Goal: Task Accomplishment & Management: Use online tool/utility

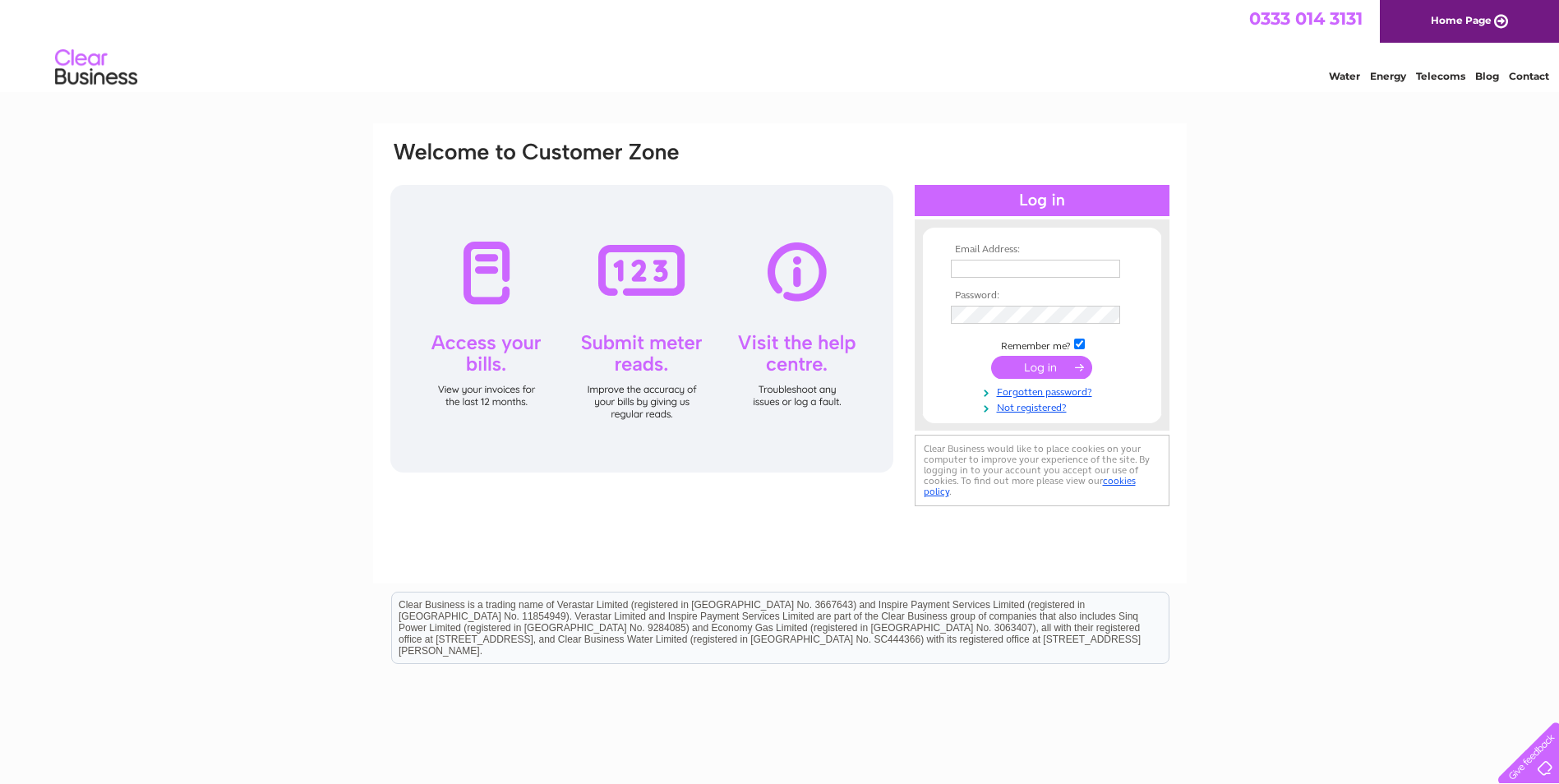
type input "[PERSON_NAME][EMAIL_ADDRESS][PERSON_NAME][DOMAIN_NAME]"
click at [1055, 365] on input "submit" at bounding box center [1041, 367] width 101 height 23
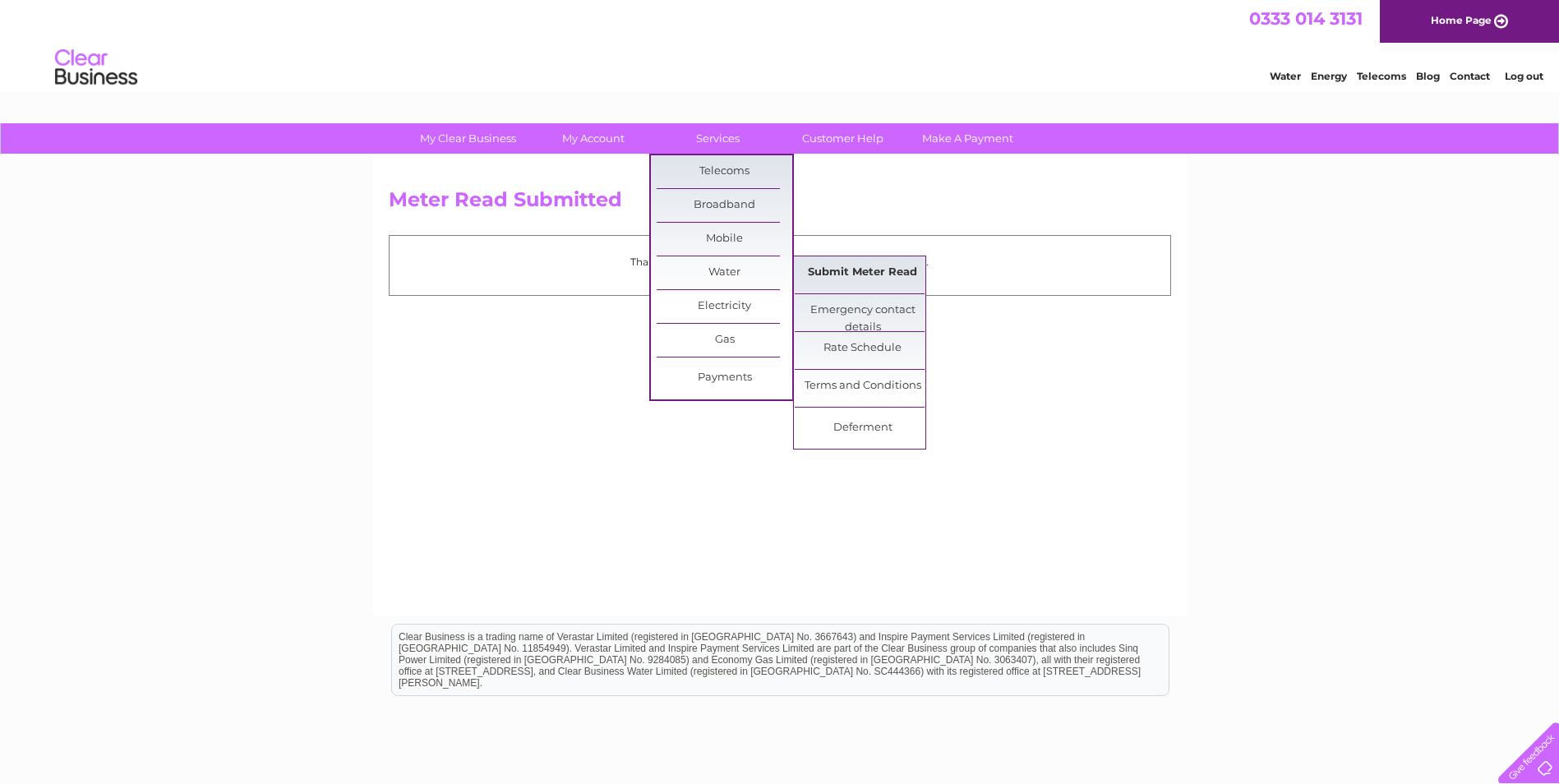
click at [853, 272] on link "Submit Meter Read" at bounding box center [862, 272] width 136 height 33
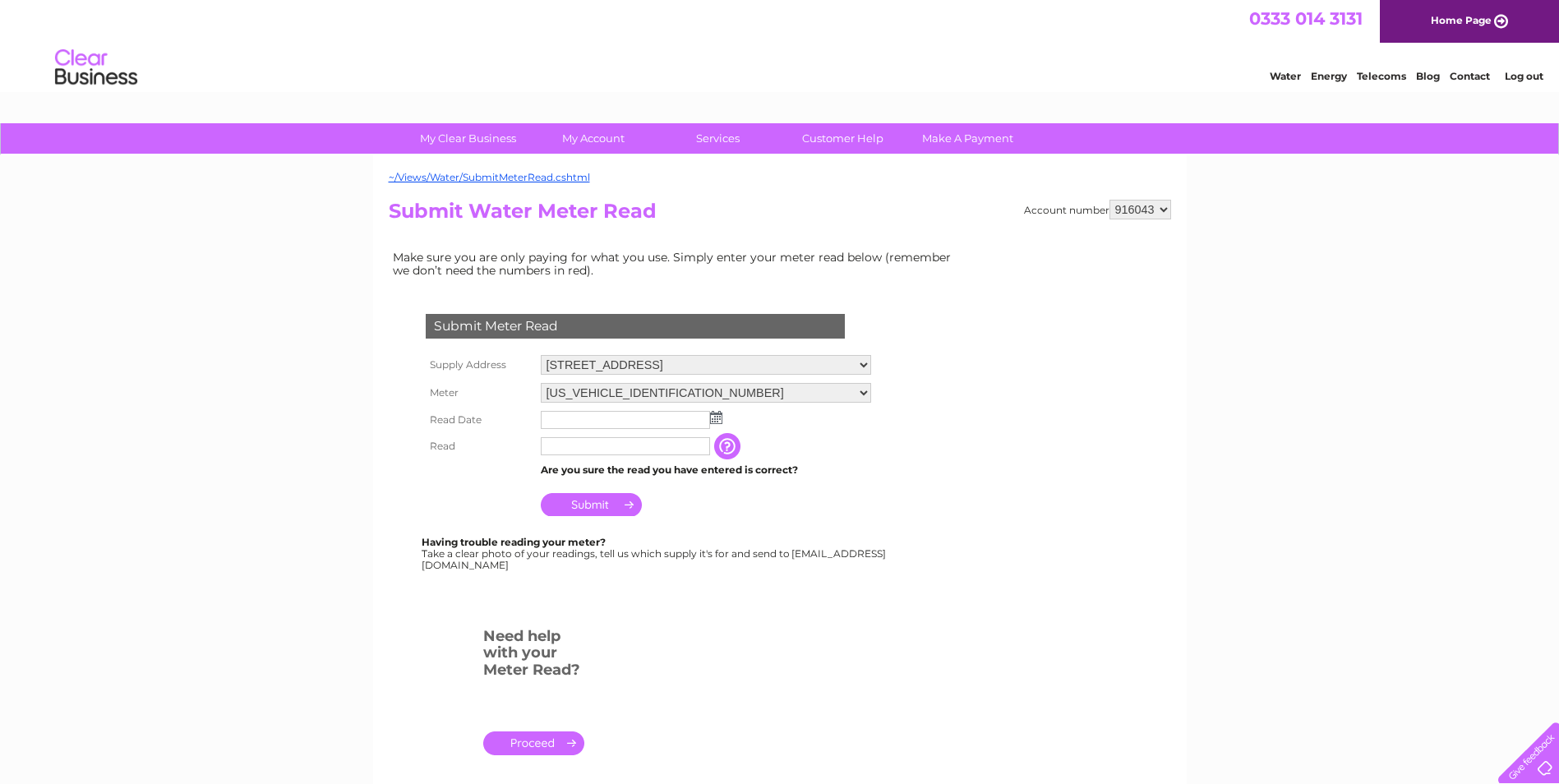
click at [1145, 203] on select "916043 916044 916045 916046 916048" at bounding box center [1140, 209] width 61 height 20
drag, startPoint x: 761, startPoint y: 243, endPoint x: 746, endPoint y: 285, distance: 44.6
click at [761, 243] on div "Account number 916043 916044 916045 916046 916048 Submit Water Meter Read Make …" at bounding box center [780, 501] width 782 height 603
click at [713, 416] on img at bounding box center [715, 417] width 12 height 13
click at [552, 440] on span "Prev" at bounding box center [555, 444] width 13 height 13
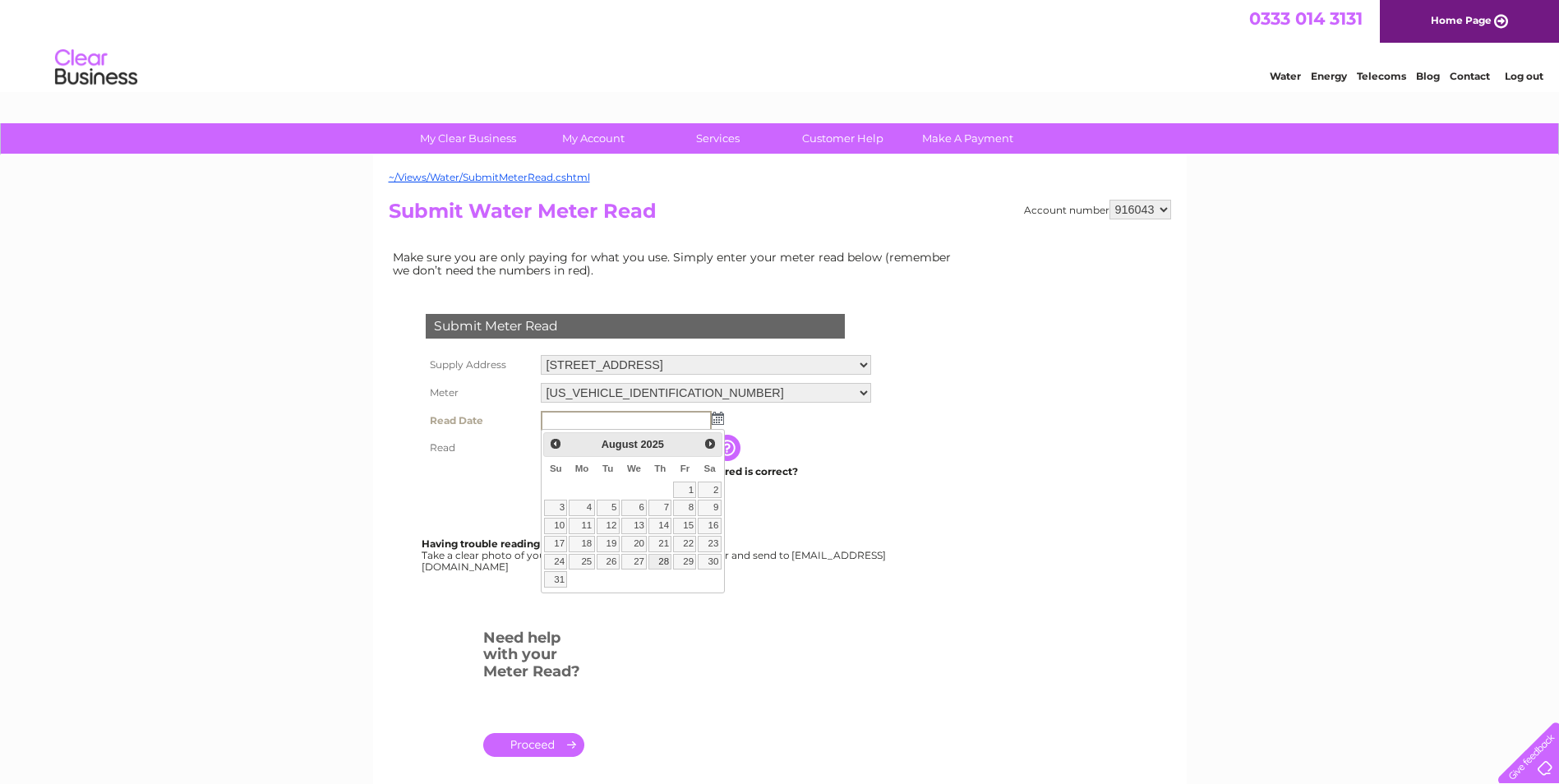
click at [665, 561] on link "28" at bounding box center [660, 562] width 23 height 16
type input "2025/08/28"
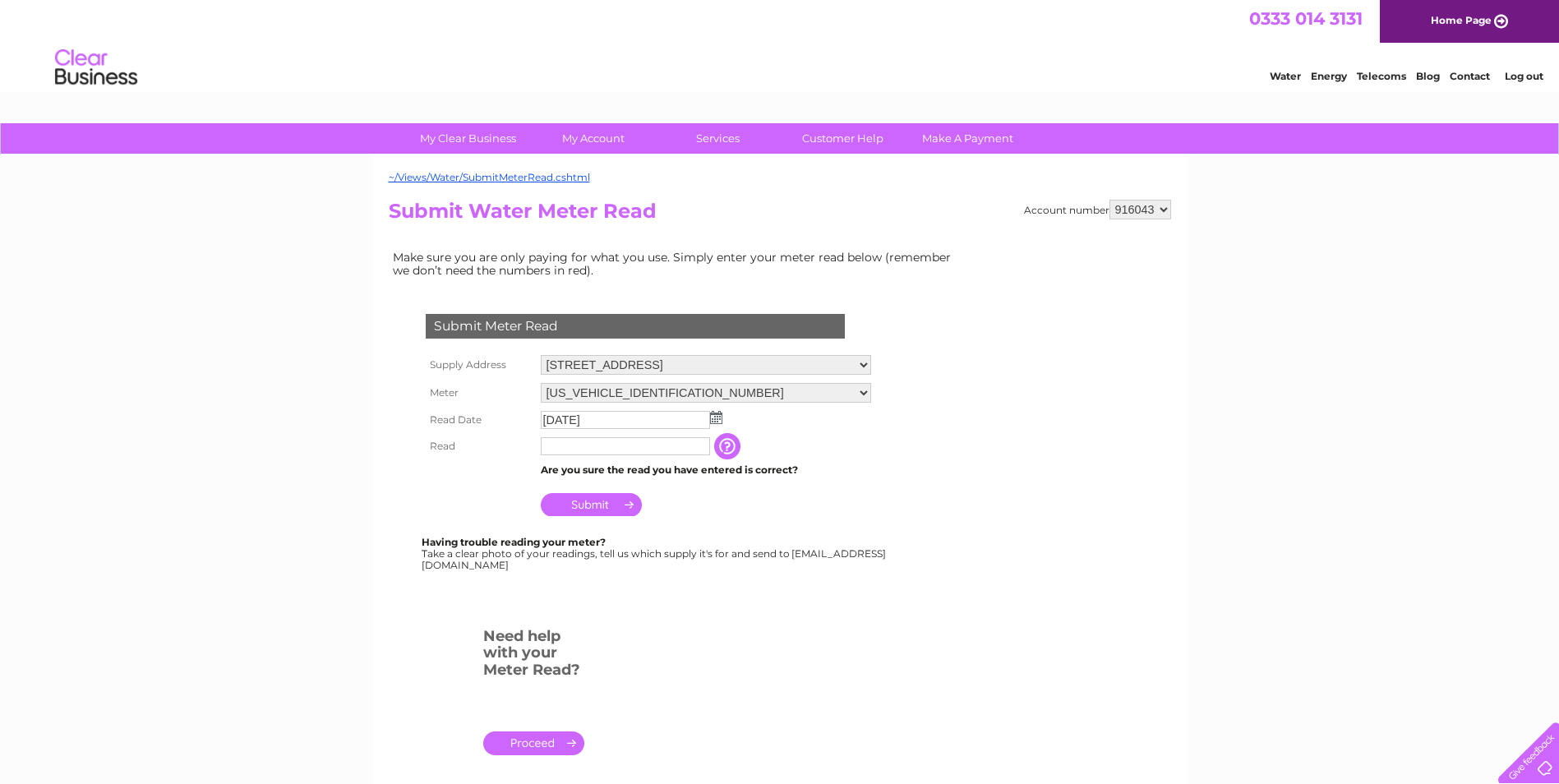
click at [637, 447] on input "text" at bounding box center [626, 446] width 170 height 18
type input "00301"
click at [620, 504] on input "Submit" at bounding box center [591, 504] width 101 height 23
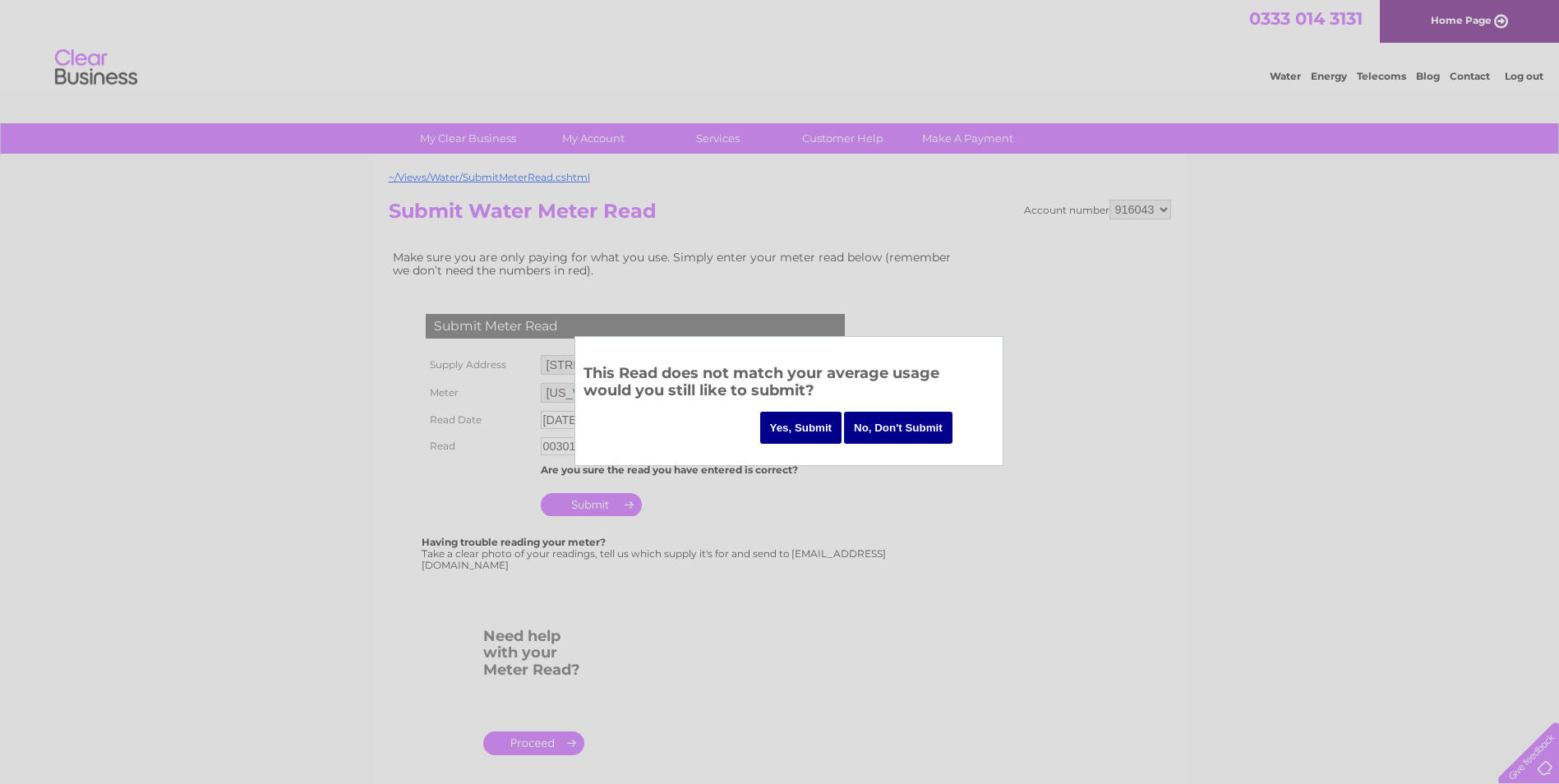
click at [807, 425] on input "Yes, Submit" at bounding box center [800, 428] width 82 height 32
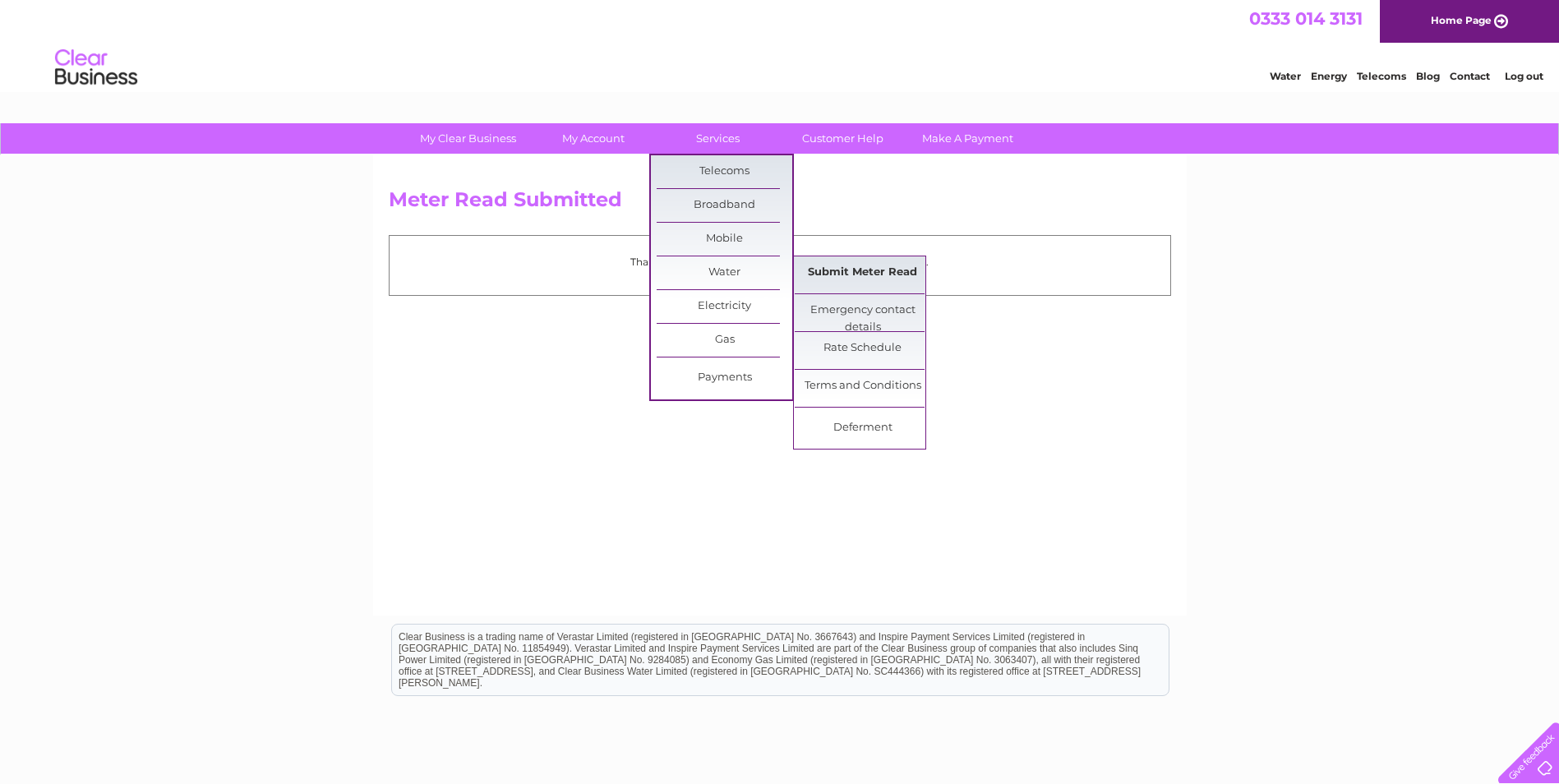
click at [827, 268] on link "Submit Meter Read" at bounding box center [862, 272] width 136 height 33
click at [856, 266] on link "Submit Meter Read" at bounding box center [862, 272] width 136 height 33
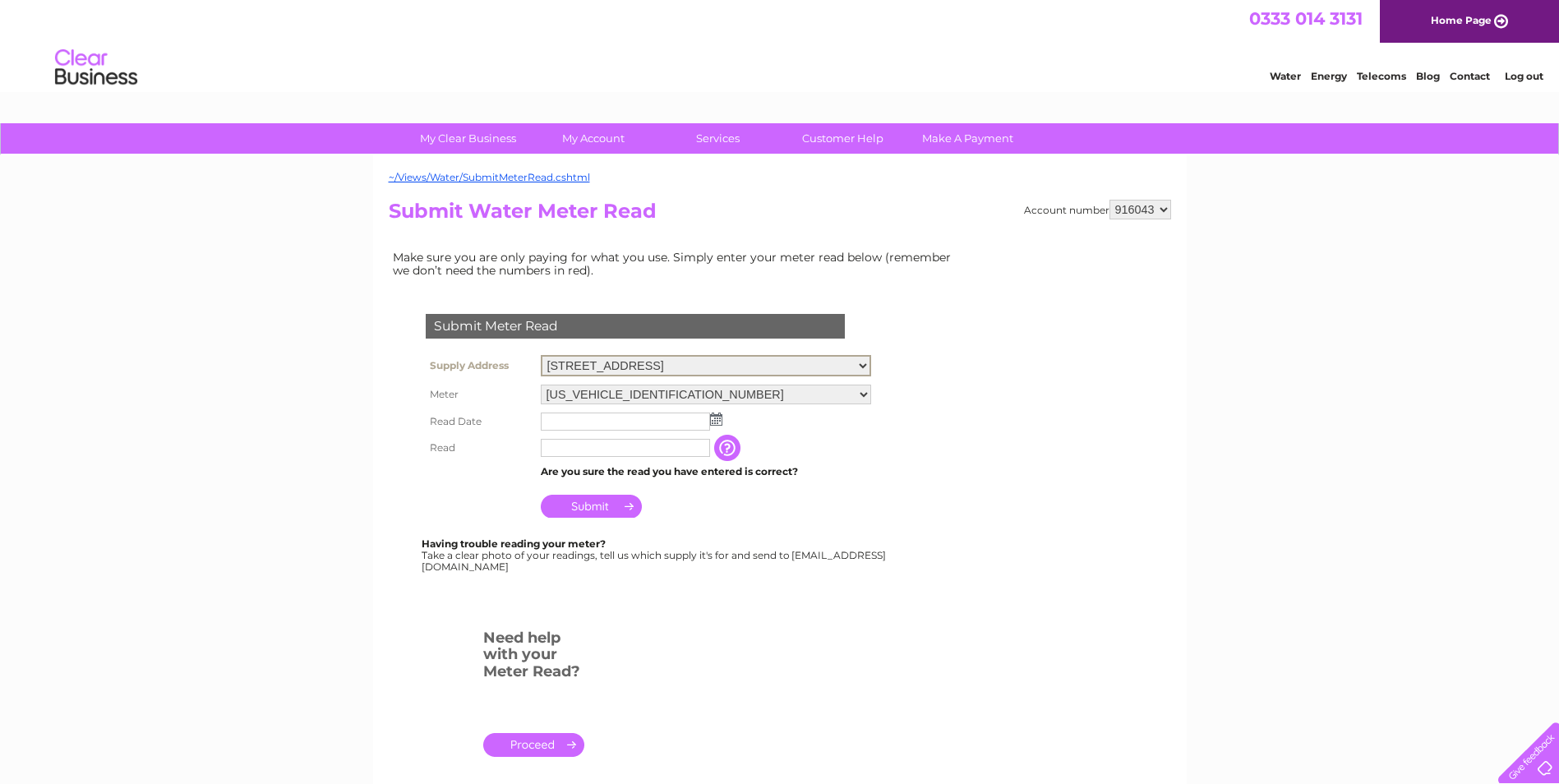
click at [852, 362] on select "[STREET_ADDRESS]" at bounding box center [706, 366] width 330 height 22
click at [1170, 203] on select "916043 916044 916045 916046 916048" at bounding box center [1140, 209] width 61 height 20
select select "916044"
click at [1109, 200] on select "916043 916044 916045 916046 916048" at bounding box center [1140, 209] width 61 height 20
click at [711, 415] on img at bounding box center [715, 417] width 12 height 13
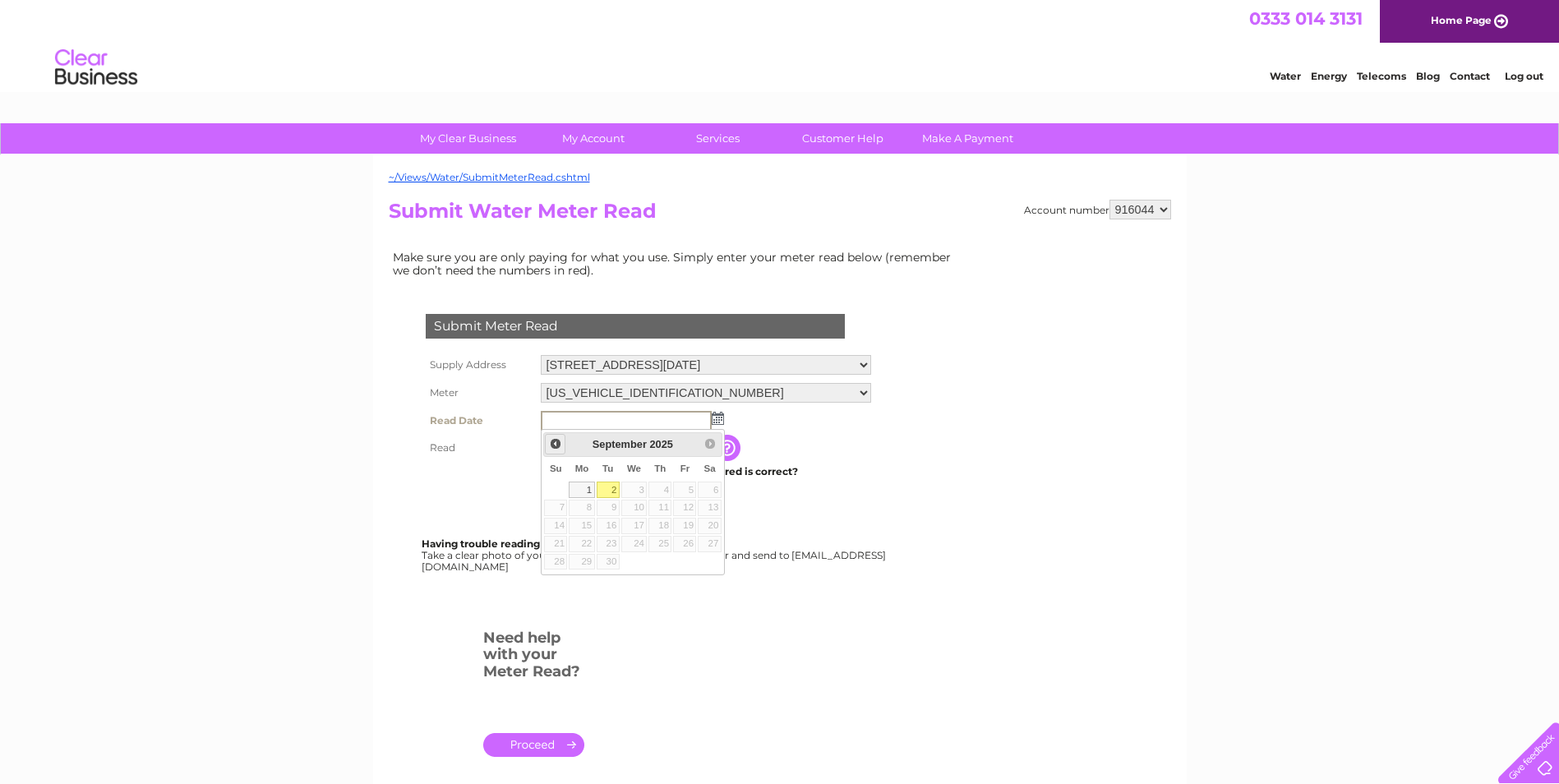
click at [555, 447] on span "Prev" at bounding box center [555, 444] width 13 height 13
click at [665, 561] on link "28" at bounding box center [660, 562] width 23 height 16
type input "2025/08/28"
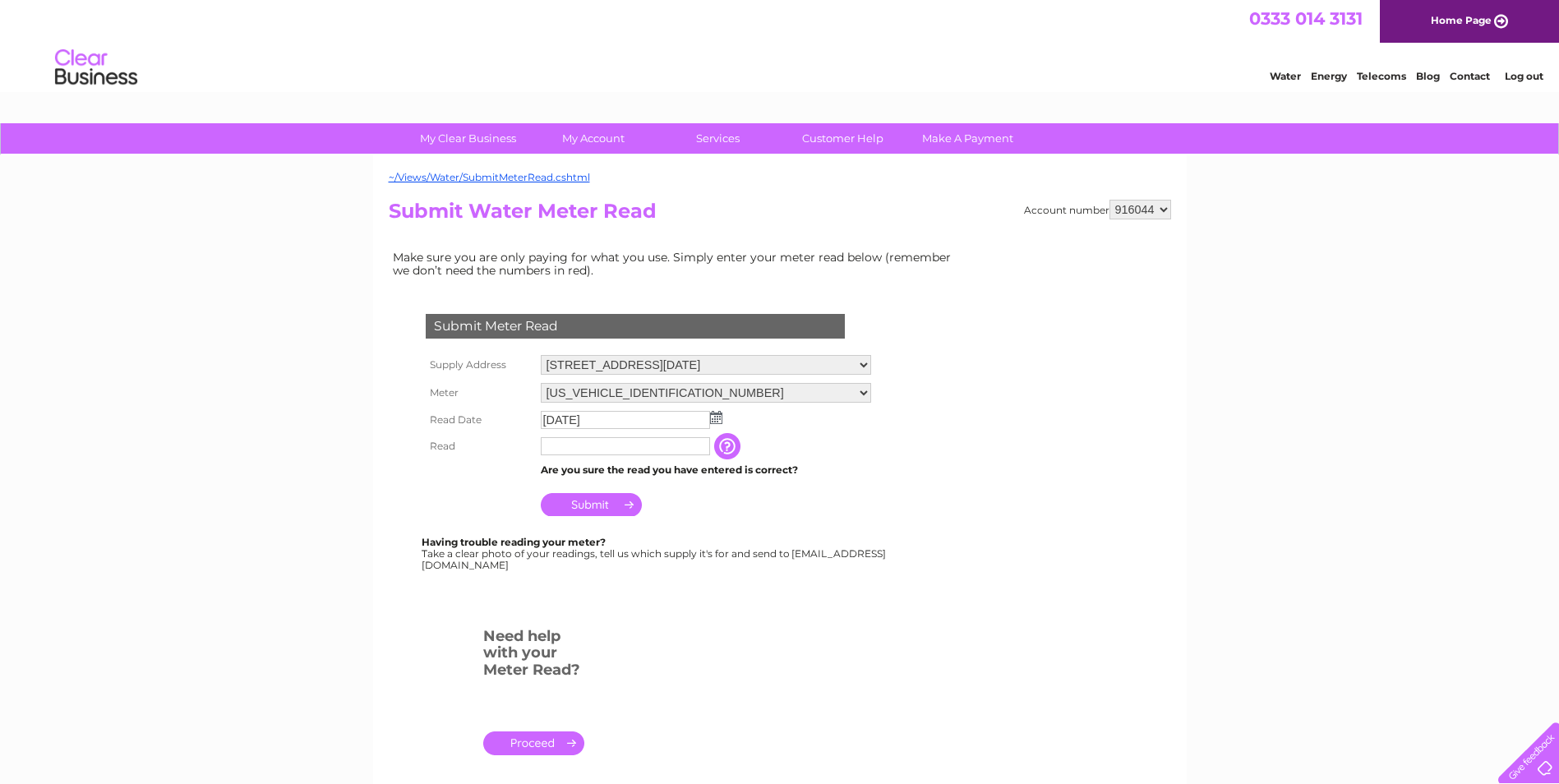
click at [624, 446] on input "text" at bounding box center [626, 446] width 170 height 18
type input "00507"
click at [578, 514] on input "Submit" at bounding box center [591, 506] width 101 height 23
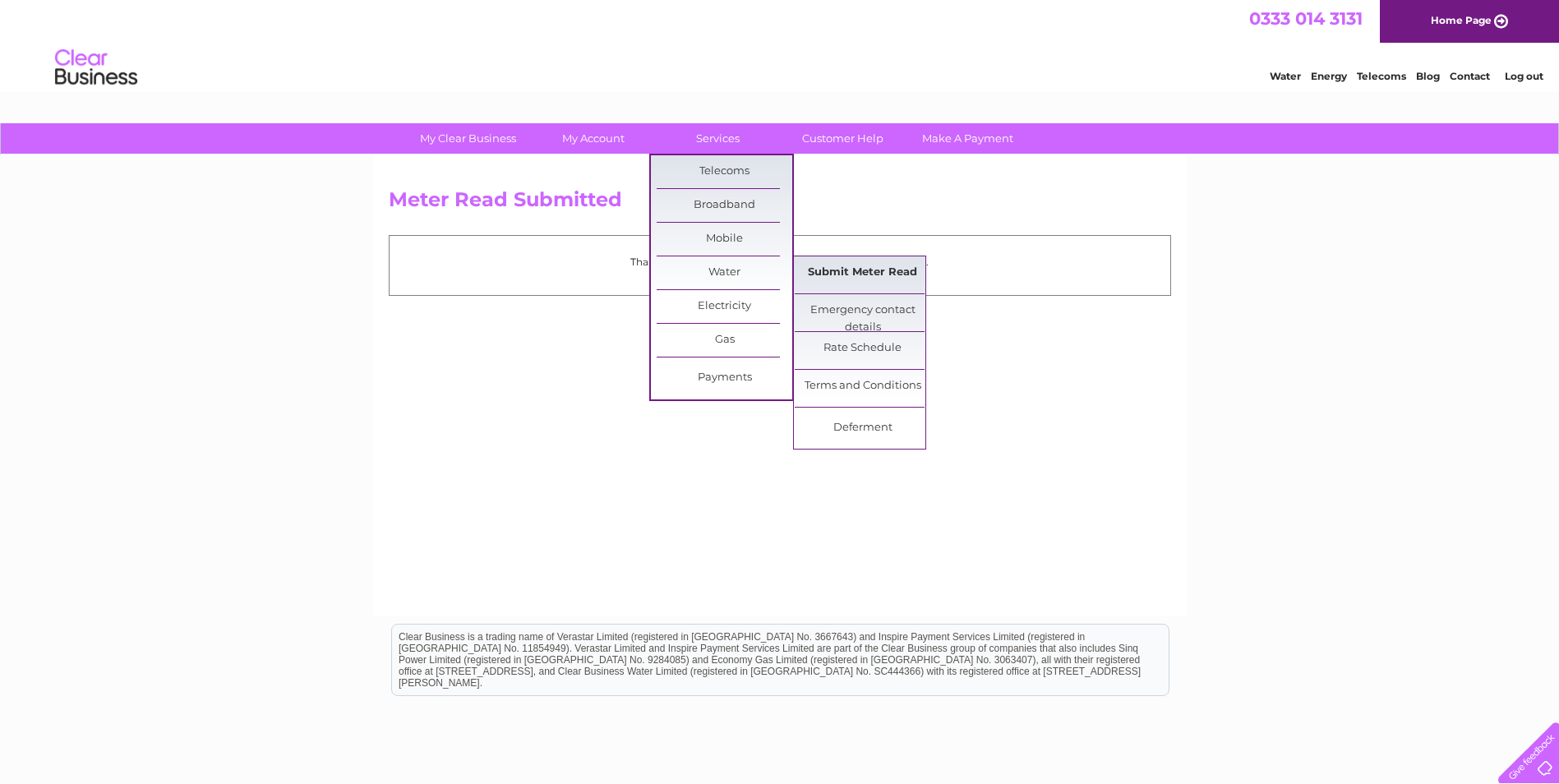
click at [846, 272] on link "Submit Meter Read" at bounding box center [862, 272] width 136 height 33
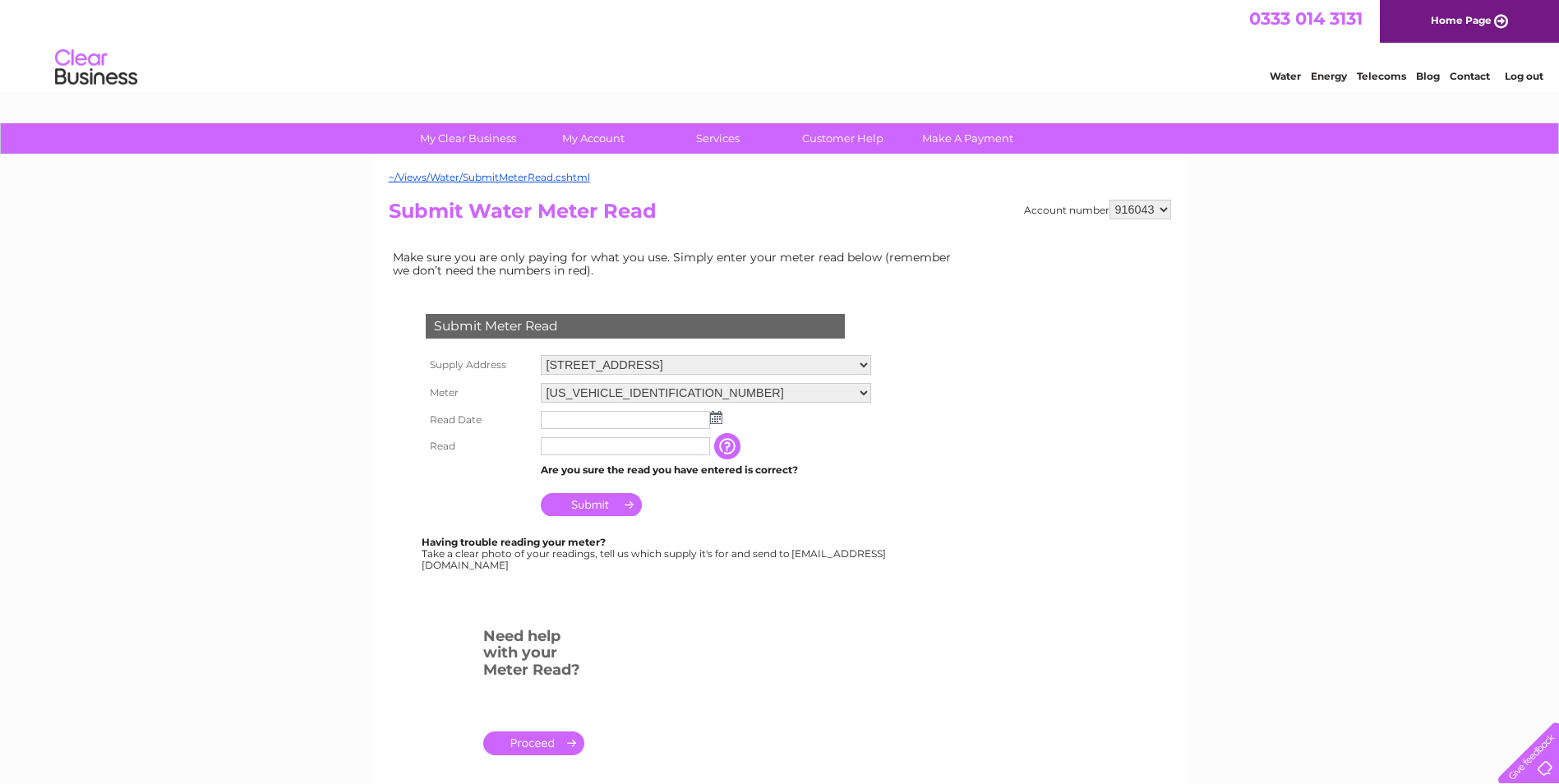
click at [1156, 207] on select "916043 916044 916045 916046 916048" at bounding box center [1140, 209] width 61 height 20
select select "916045"
click at [1109, 200] on select "916043 916044 916045 916046 916048" at bounding box center [1140, 209] width 61 height 20
click at [862, 394] on select "[US_VEHICLE_IDENTIFICATION_NUMBER] 08ELSTER-X16T201514" at bounding box center [706, 392] width 330 height 20
click at [862, 394] on select "06ELSTER16T201601 08ELSTER-X16T201514" at bounding box center [706, 393] width 330 height 22
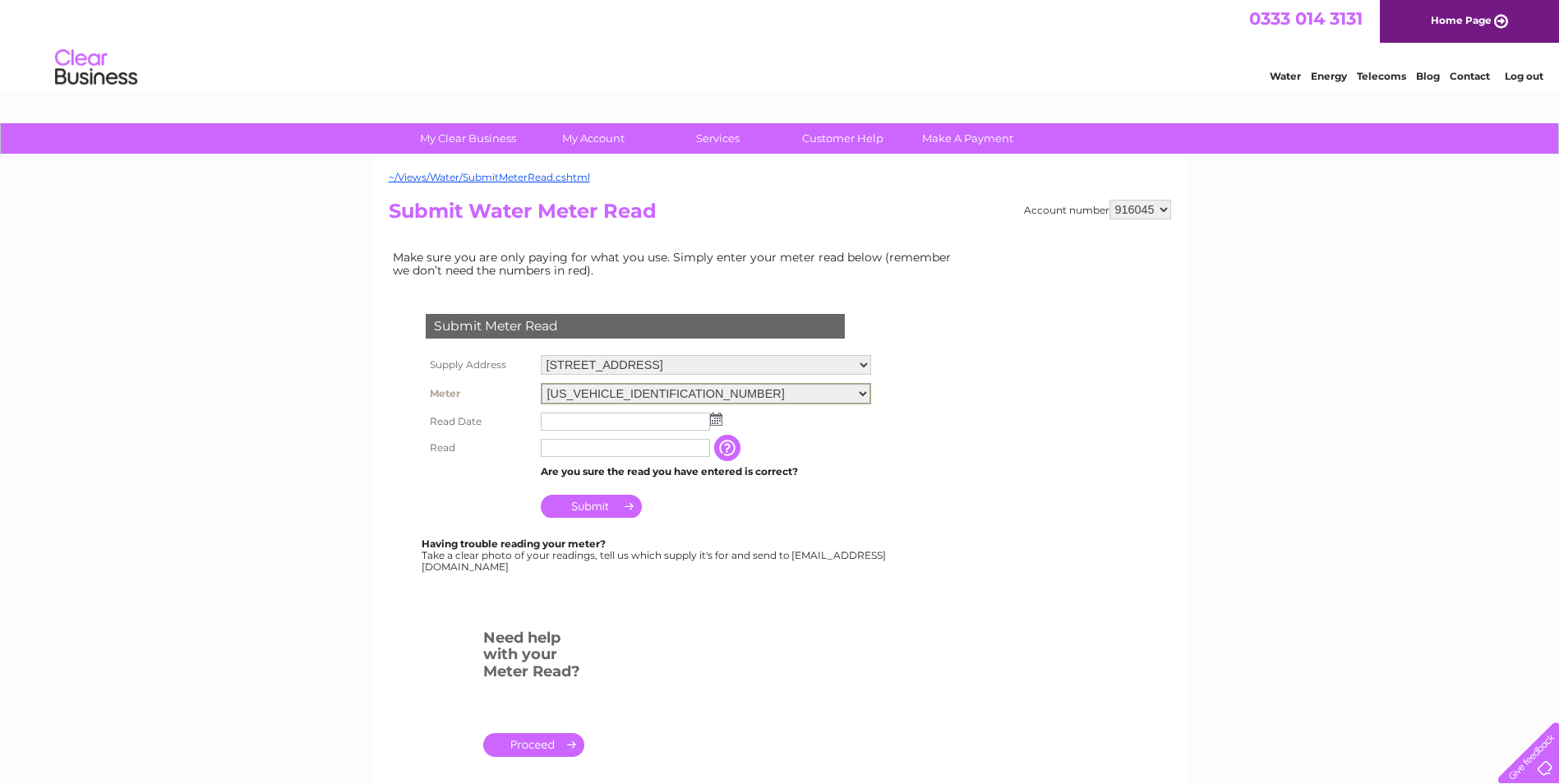
click at [718, 423] on img at bounding box center [715, 419] width 12 height 13
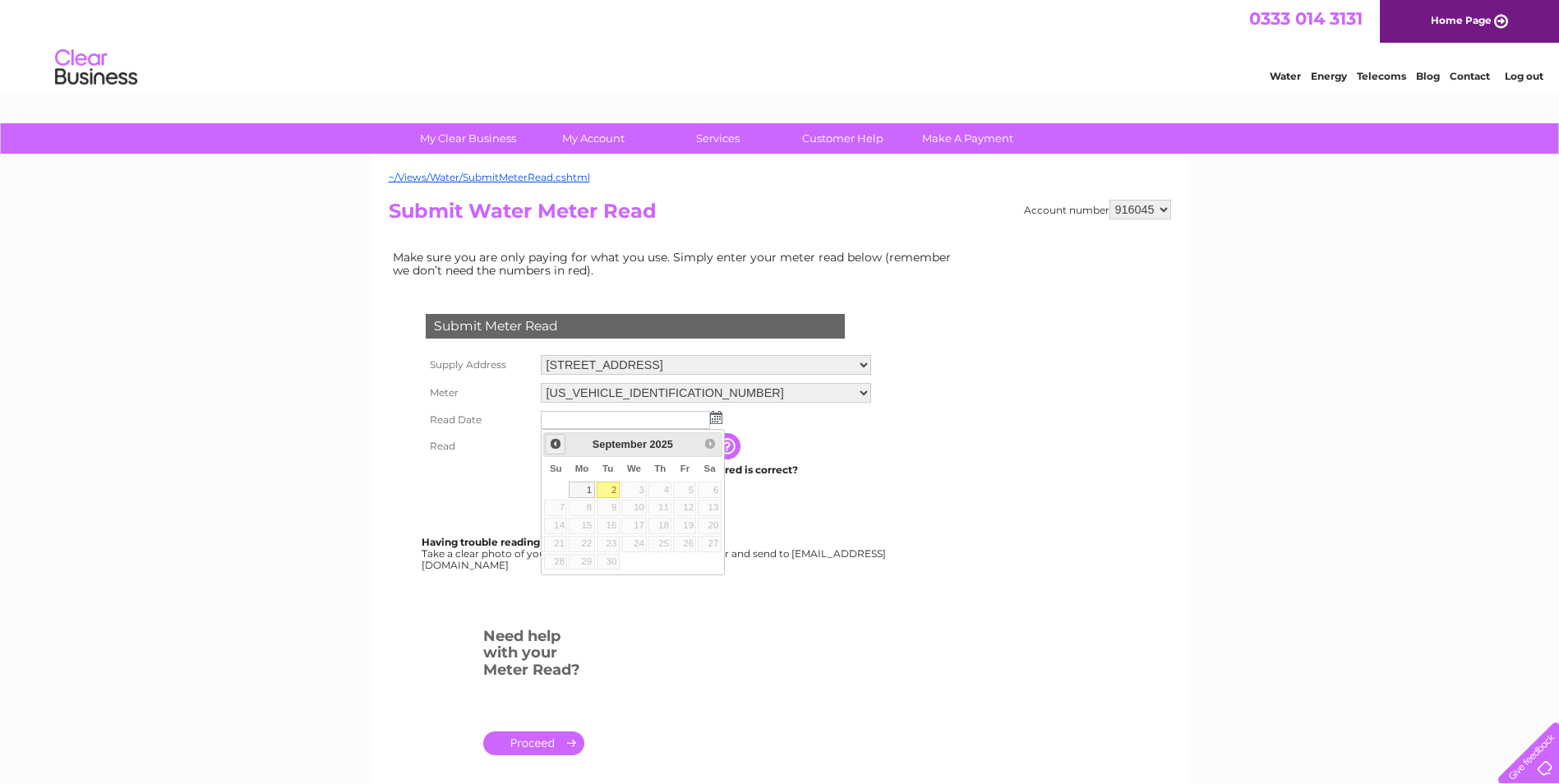
click at [560, 440] on span "Prev" at bounding box center [555, 444] width 13 height 13
click at [661, 561] on link "28" at bounding box center [660, 562] width 23 height 16
type input "2025/08/28"
click at [603, 438] on input "text" at bounding box center [626, 446] width 170 height 18
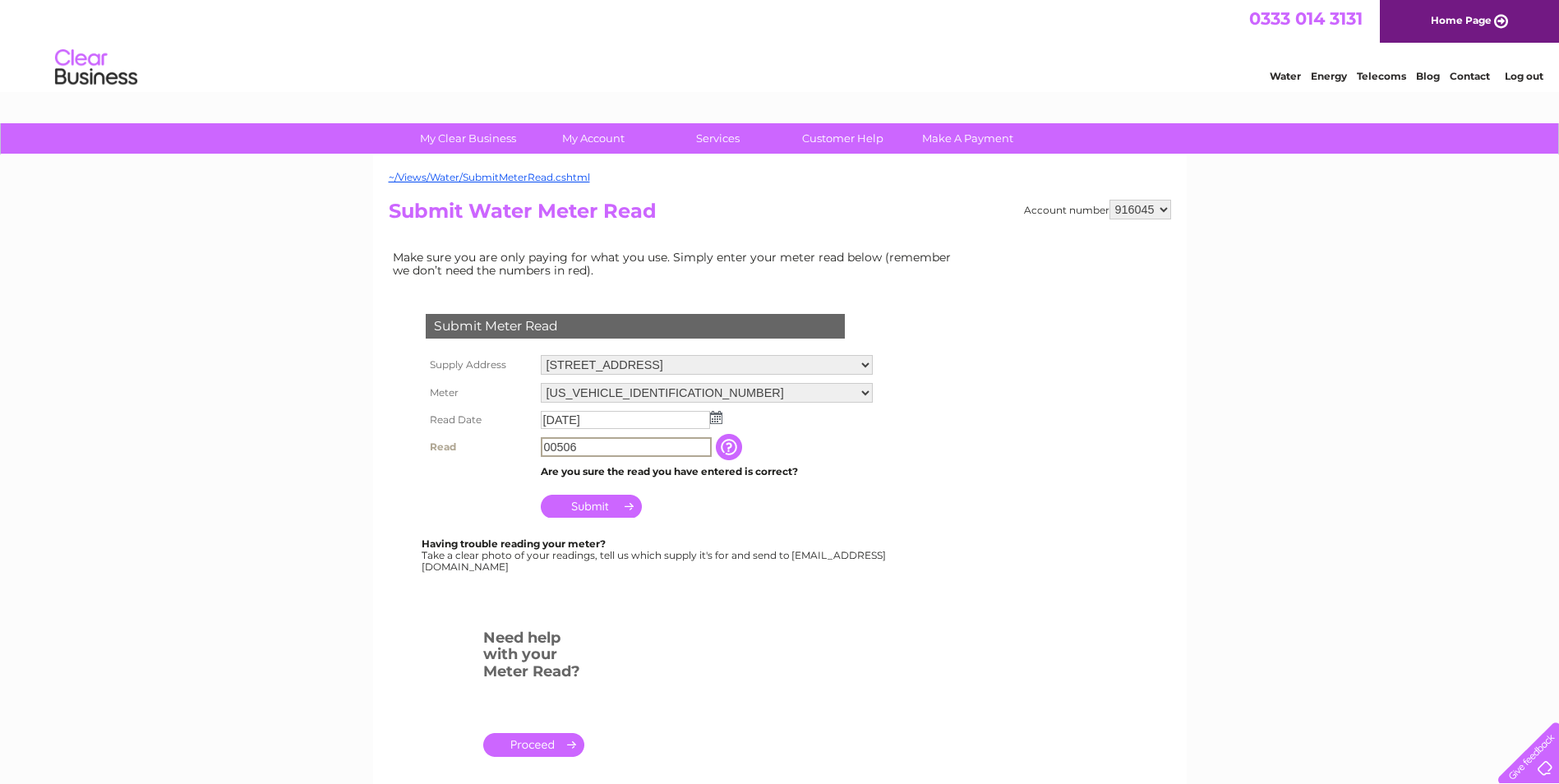
type input "00506"
click at [595, 499] on input "Submit" at bounding box center [591, 504] width 101 height 23
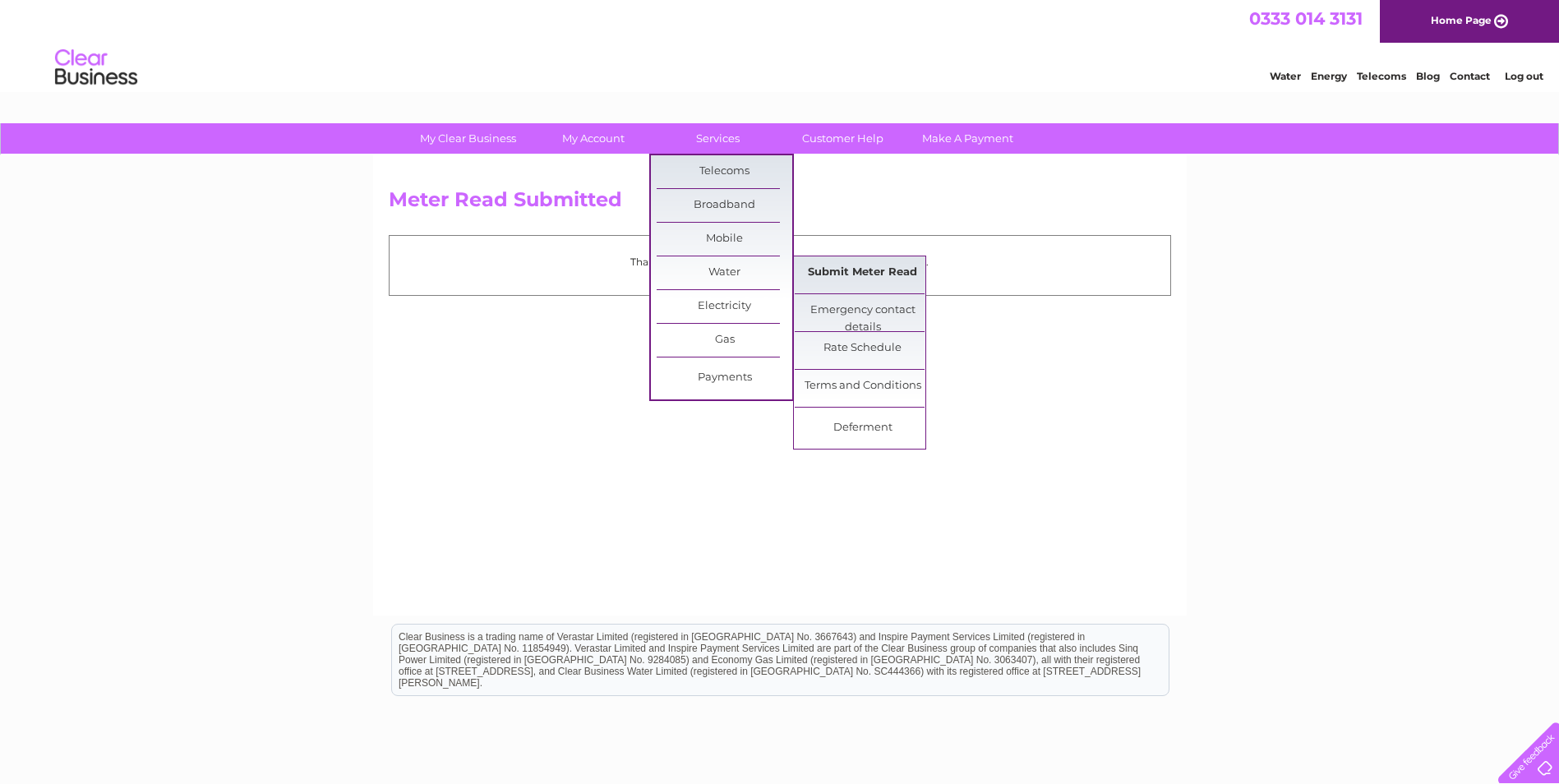
click at [848, 273] on link "Submit Meter Read" at bounding box center [862, 272] width 136 height 33
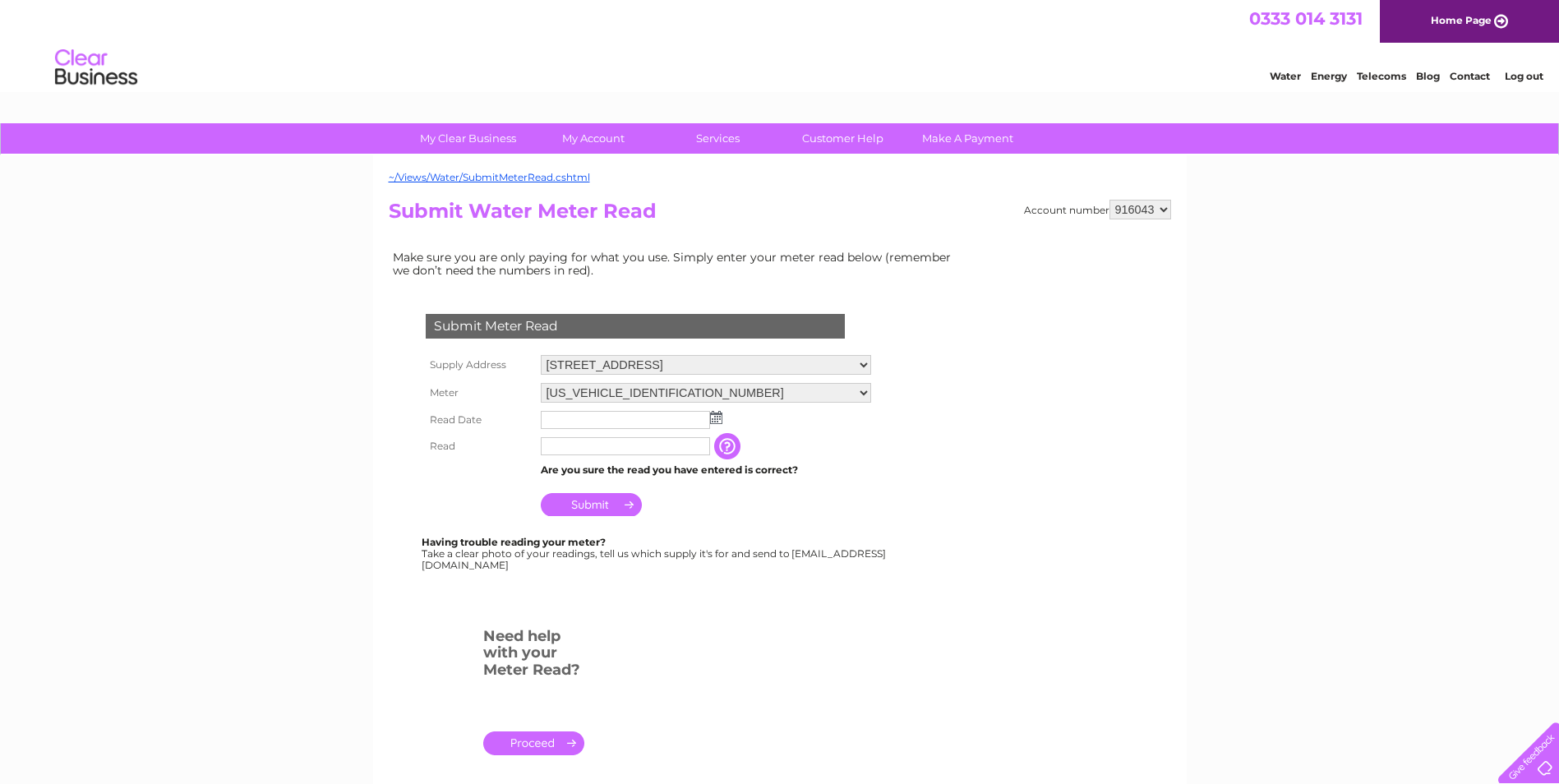
click at [661, 391] on select "06ELSTER18M562330" at bounding box center [706, 392] width 330 height 20
click at [678, 361] on select "138 St. Clair Street, Kirkcaldy, Fife, KY1 2BZ" at bounding box center [706, 365] width 330 height 20
click at [1161, 209] on select "916043 916044 916045 916046 916048" at bounding box center [1140, 209] width 61 height 20
select select "916045"
click at [1109, 200] on select "916043 916044 916045 916046 916048" at bounding box center [1140, 209] width 61 height 20
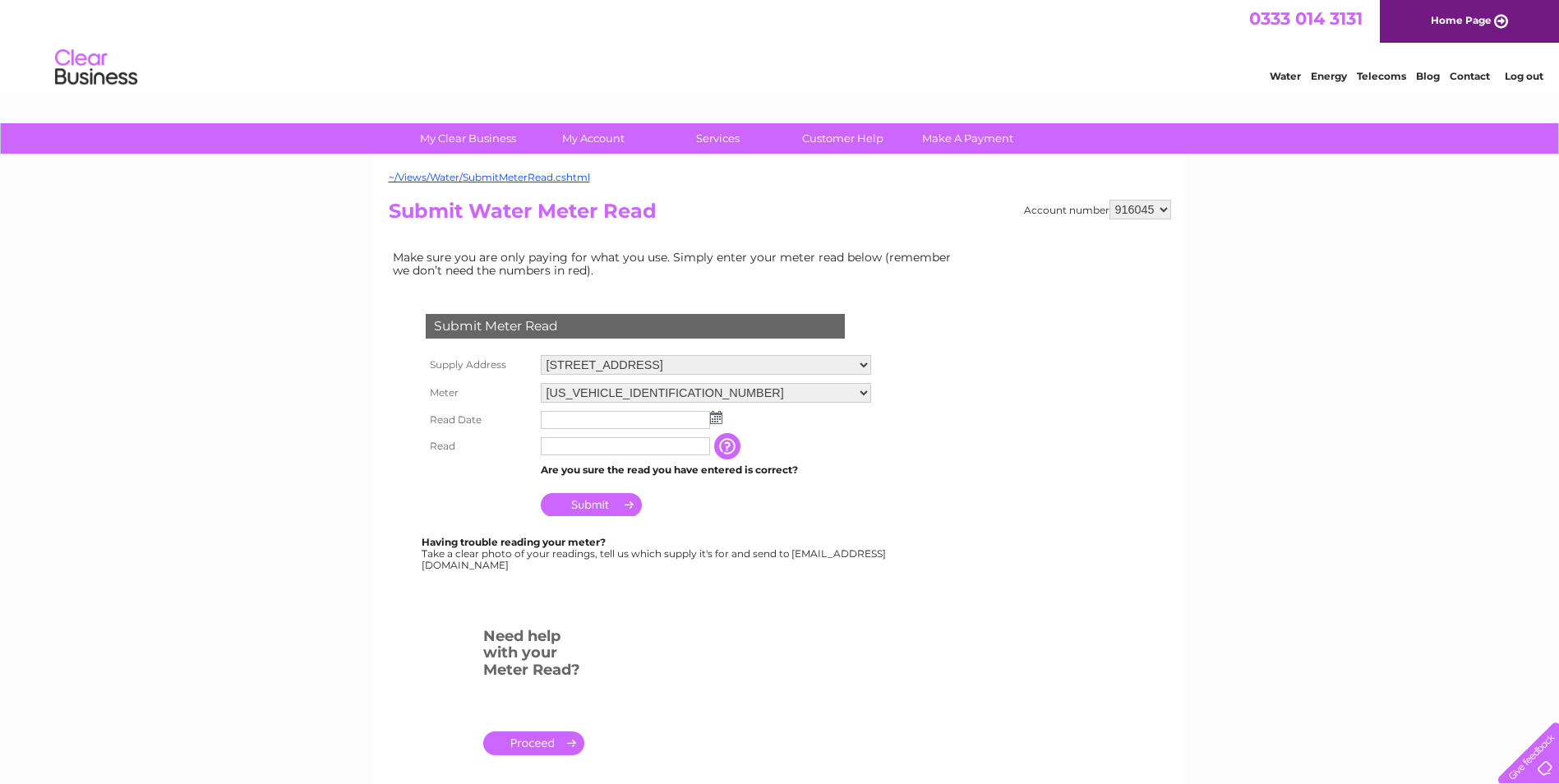
drag, startPoint x: 0, startPoint y: 0, endPoint x: 783, endPoint y: 367, distance: 864.7
click at [783, 367] on select "[STREET_ADDRESS]" at bounding box center [706, 365] width 330 height 20
click at [806, 317] on div "Submit Meter Read" at bounding box center [635, 326] width 419 height 24
click at [752, 393] on select "[US_VEHICLE_IDENTIFICATION_NUMBER] 08ELSTER-X16T201514" at bounding box center [706, 393] width 330 height 22
select select "417889"
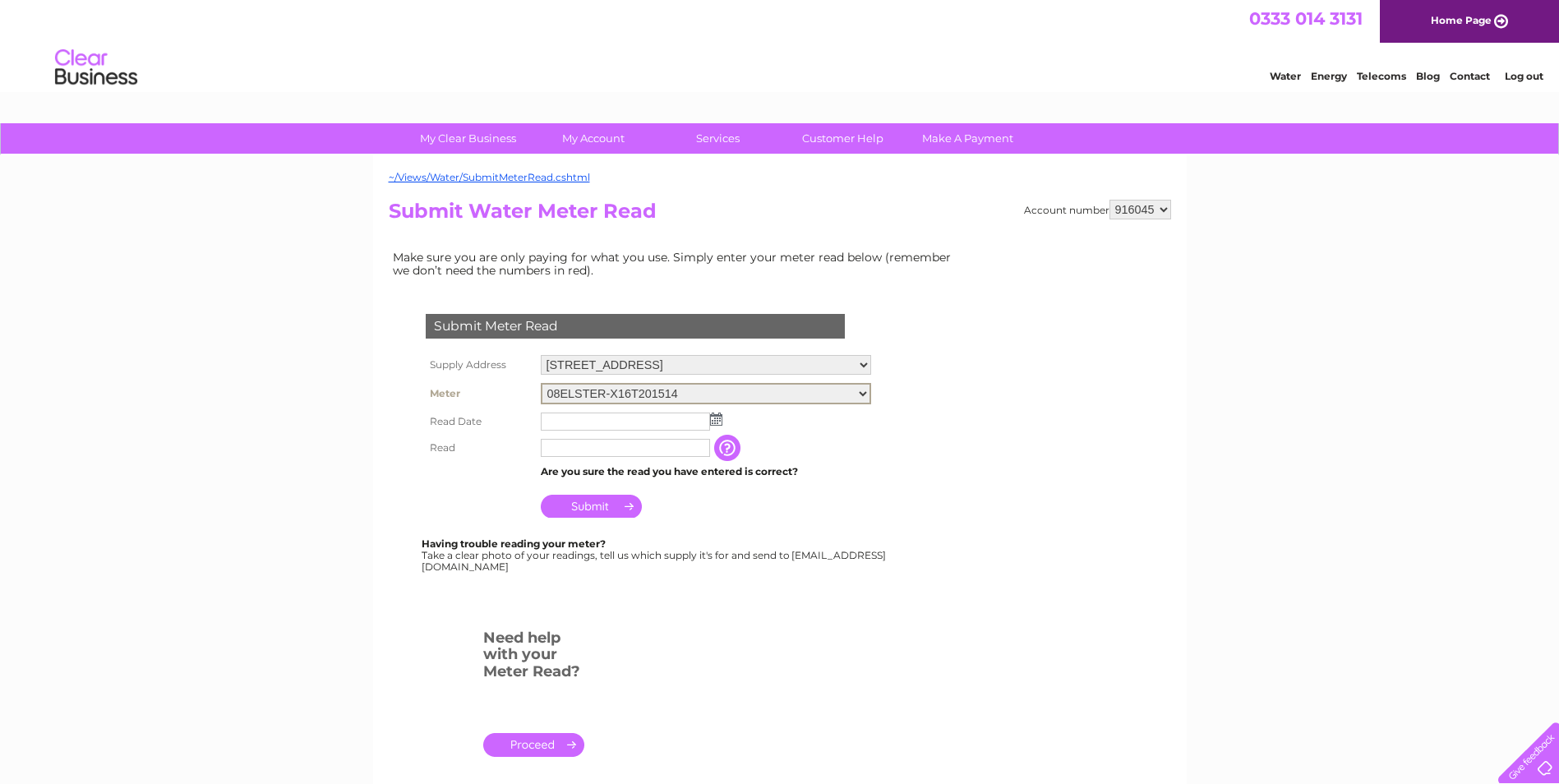
click at [541, 383] on select "[US_VEHICLE_IDENTIFICATION_NUMBER] 08ELSTER-X16T201514" at bounding box center [706, 393] width 330 height 22
click at [714, 419] on img at bounding box center [715, 417] width 12 height 13
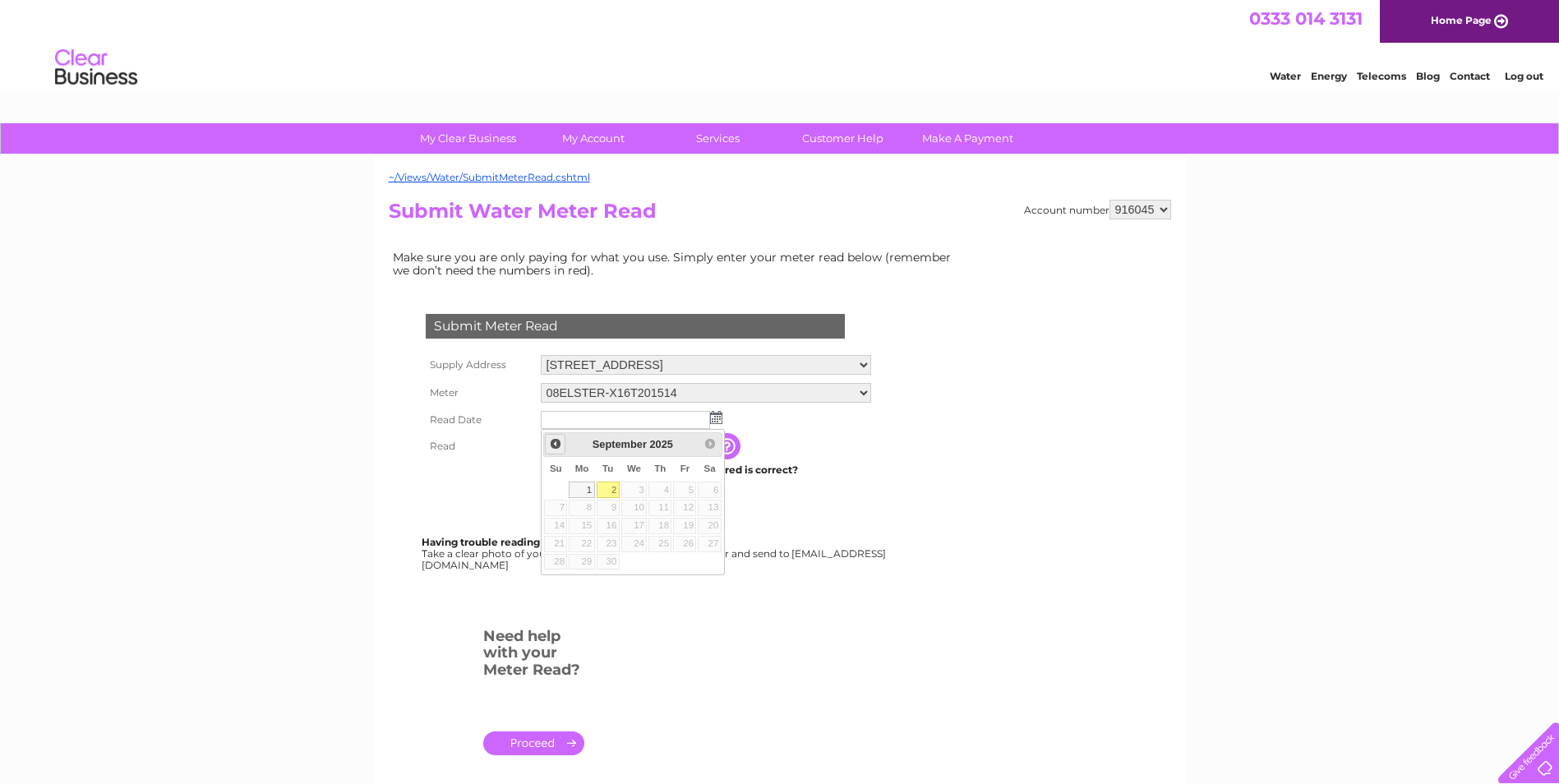
click at [558, 444] on span "Prev" at bounding box center [555, 444] width 13 height 13
click at [661, 563] on link "28" at bounding box center [660, 562] width 23 height 16
type input "2025/08/28"
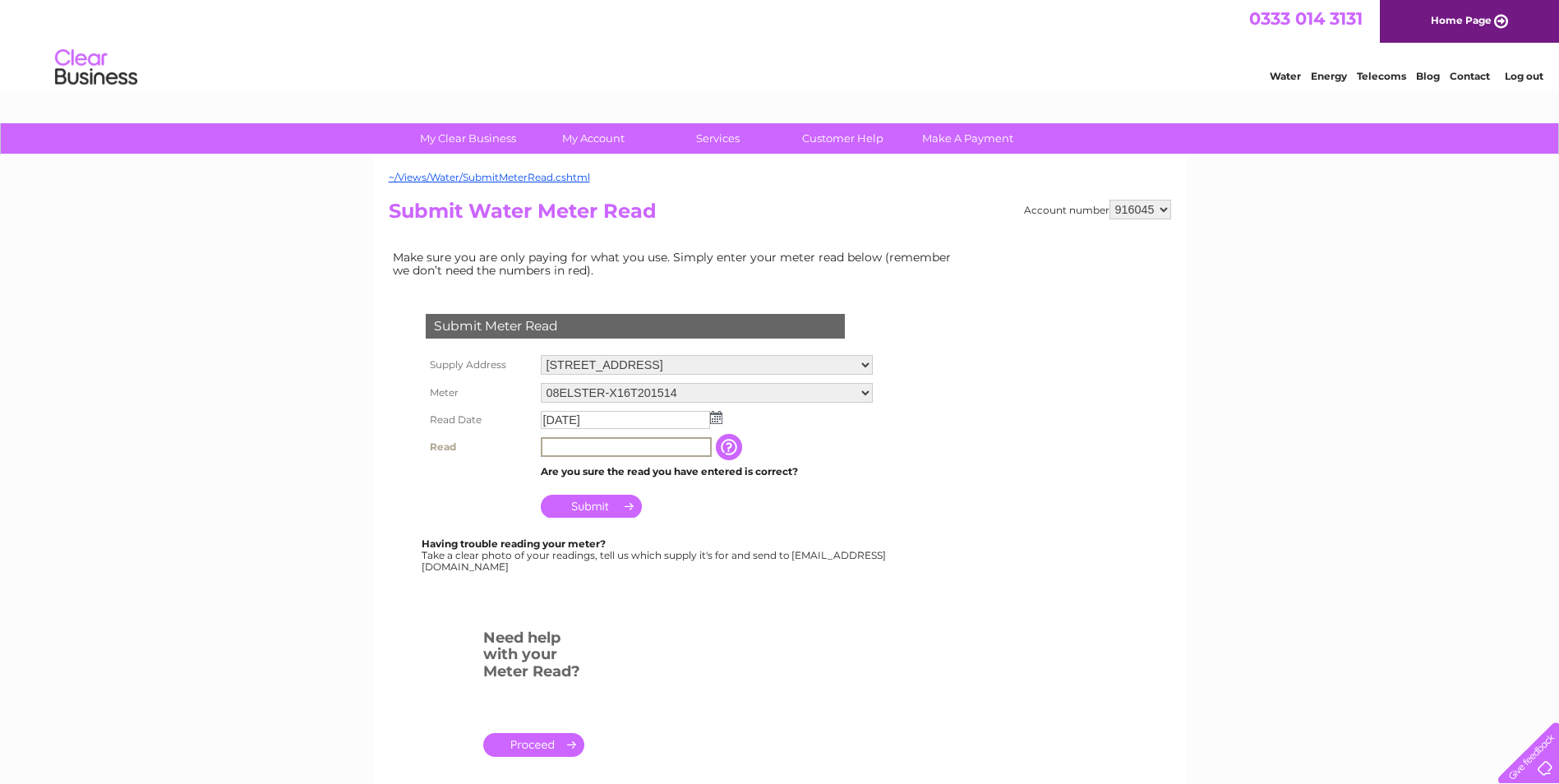
click at [605, 441] on input "text" at bounding box center [626, 447] width 171 height 20
type input "00117"
click at [461, 494] on th at bounding box center [479, 502] width 115 height 40
click at [607, 506] on input "Submit" at bounding box center [591, 504] width 101 height 23
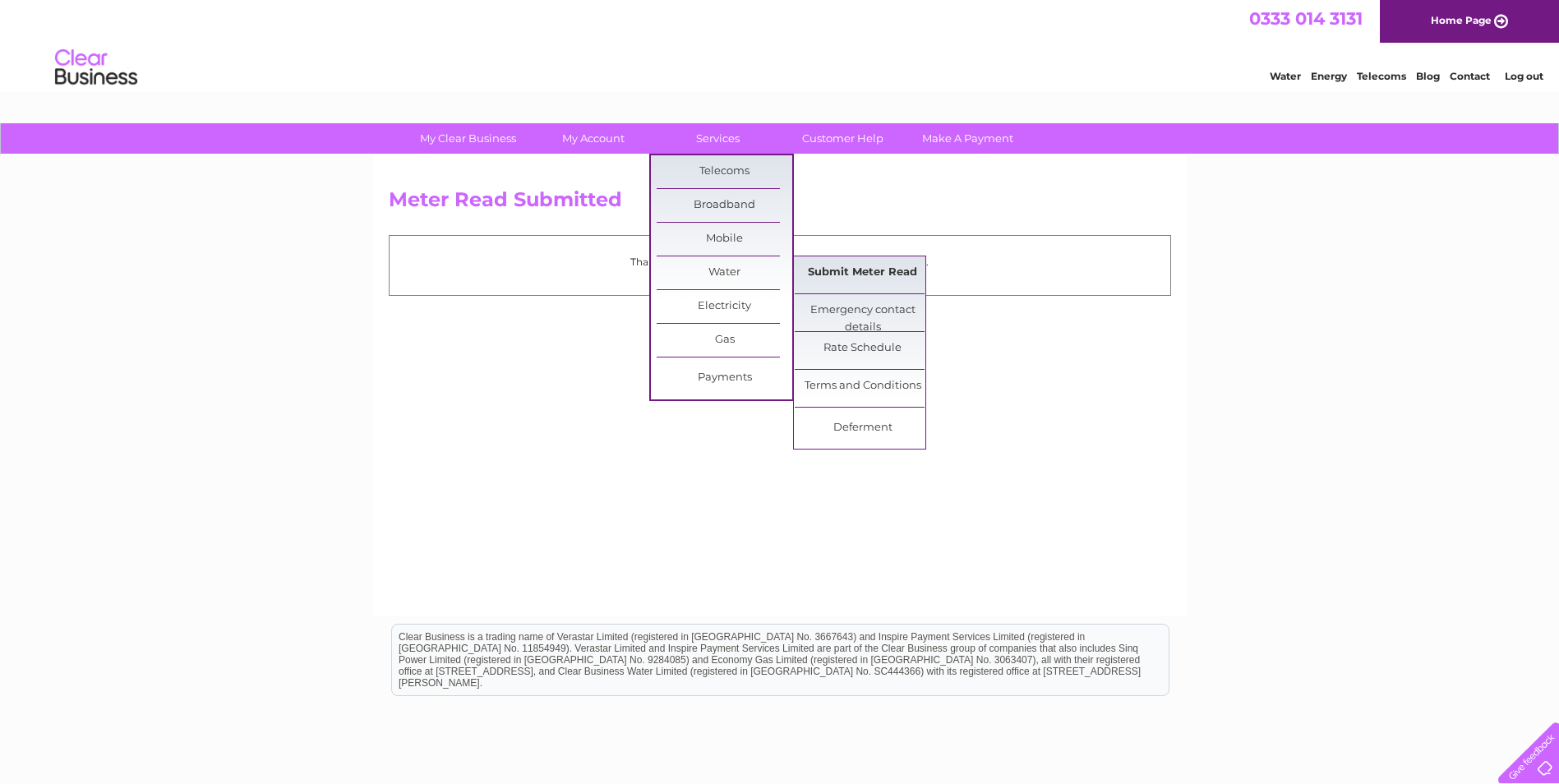
click at [844, 269] on link "Submit Meter Read" at bounding box center [862, 272] width 136 height 33
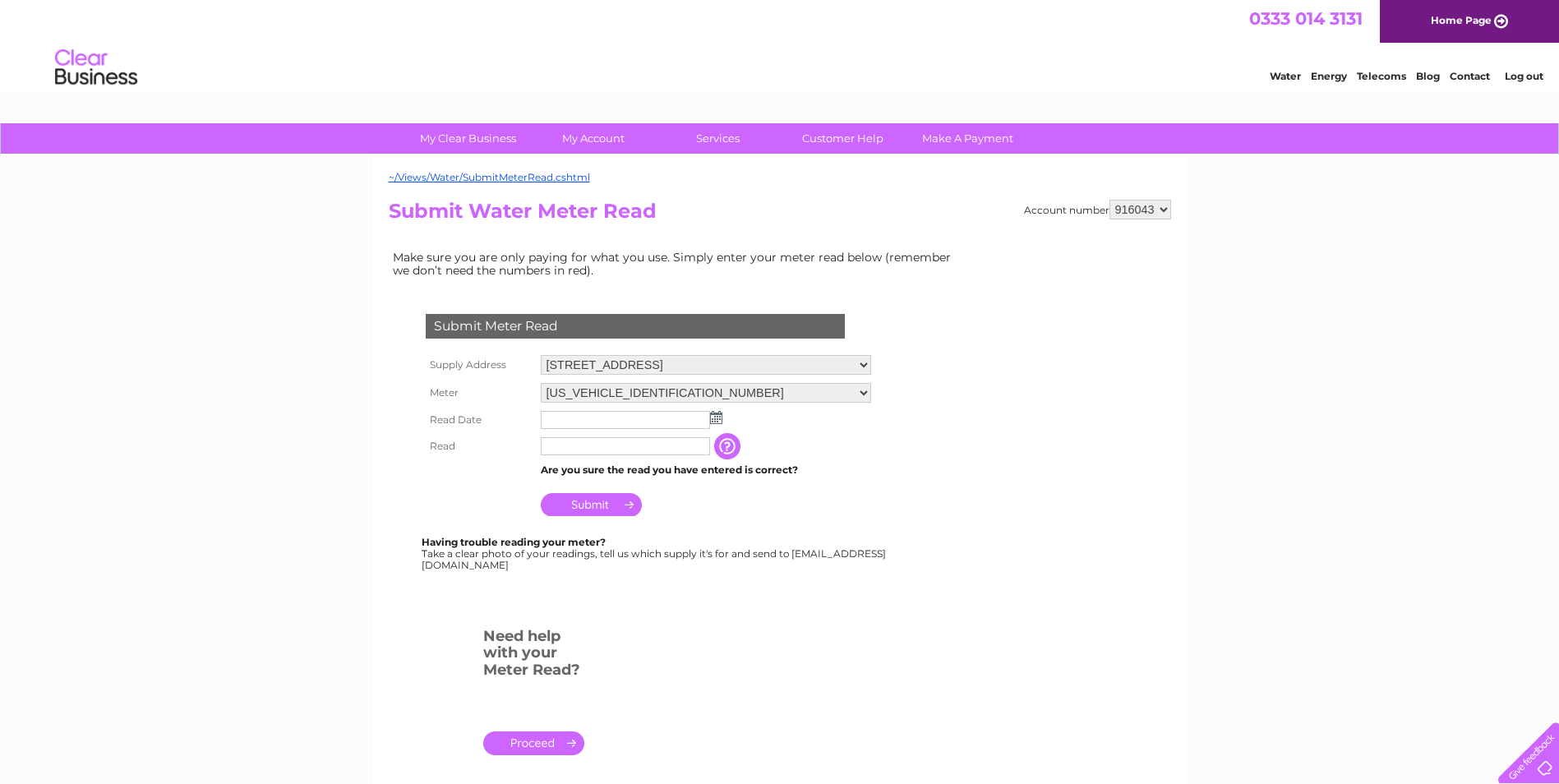
click at [1145, 204] on select "916043 916044 916045 916046 916048" at bounding box center [1140, 209] width 61 height 20
select select "916046"
click at [1109, 200] on select "916043 916044 916045 916046 916048" at bounding box center [1140, 209] width 61 height 20
click at [1139, 214] on select "916043 916044 916045 916046 916048" at bounding box center [1140, 209] width 61 height 20
drag, startPoint x: 849, startPoint y: 291, endPoint x: 849, endPoint y: 307, distance: 16.0
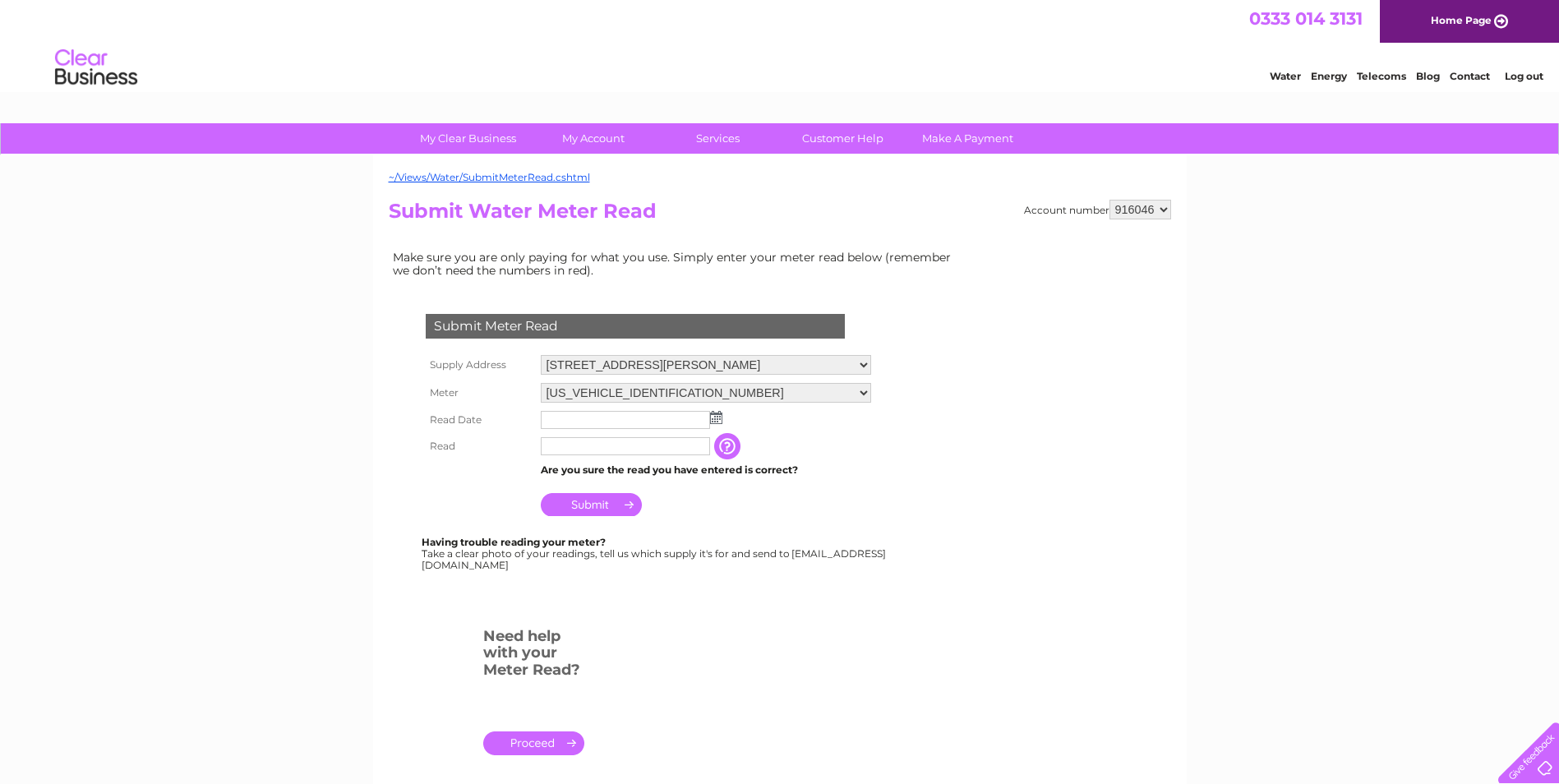
click at [849, 291] on div "Submit Meter Read Supply Address 19 Rodger Street, Anstruther, Fife, KY10 3DU M…" at bounding box center [638, 449] width 500 height 338
click at [717, 419] on img at bounding box center [715, 417] width 12 height 13
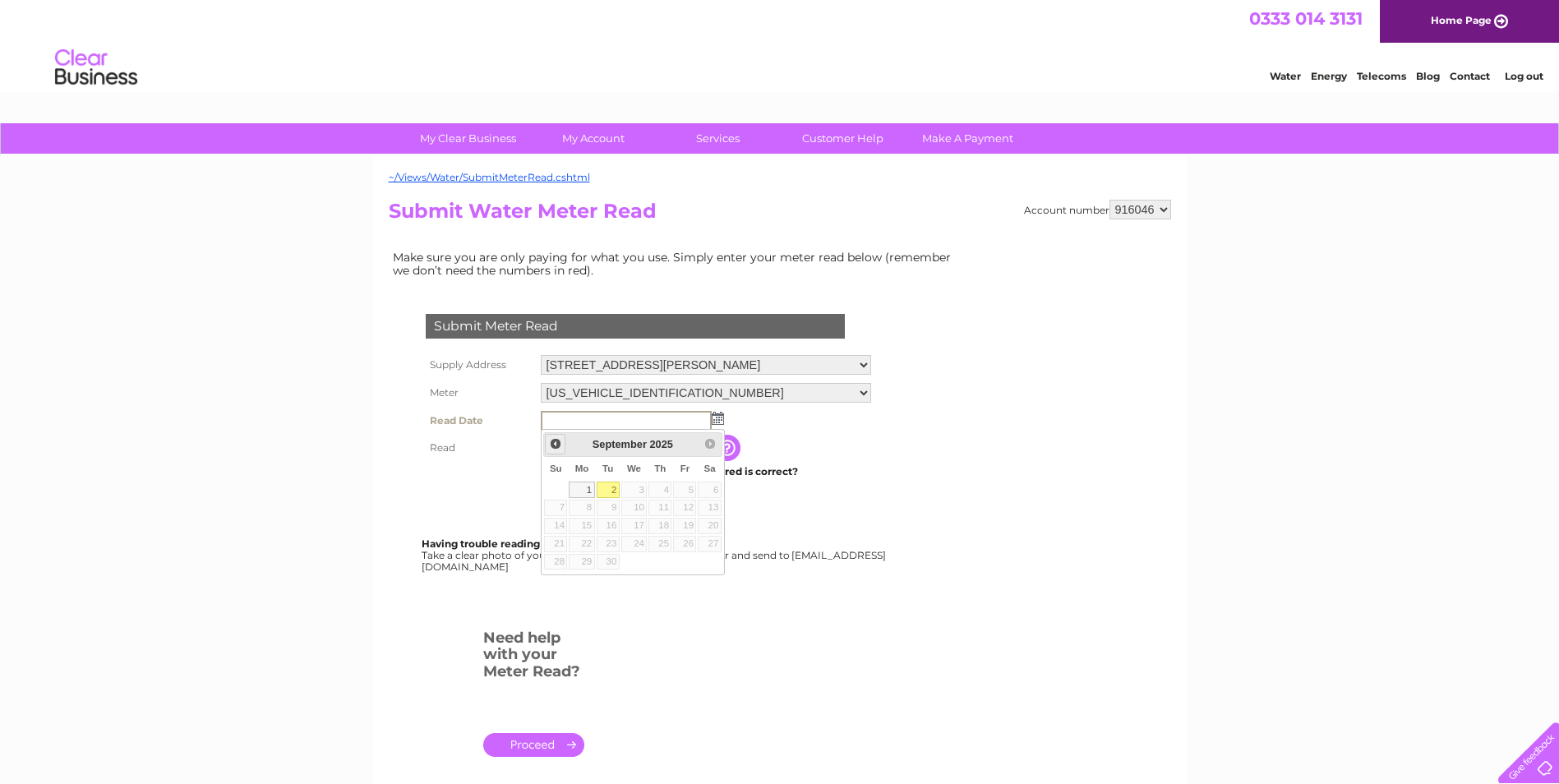
click at [554, 441] on span "Prev" at bounding box center [555, 444] width 13 height 13
click at [661, 560] on link "28" at bounding box center [660, 562] width 23 height 16
type input "2025/08/28"
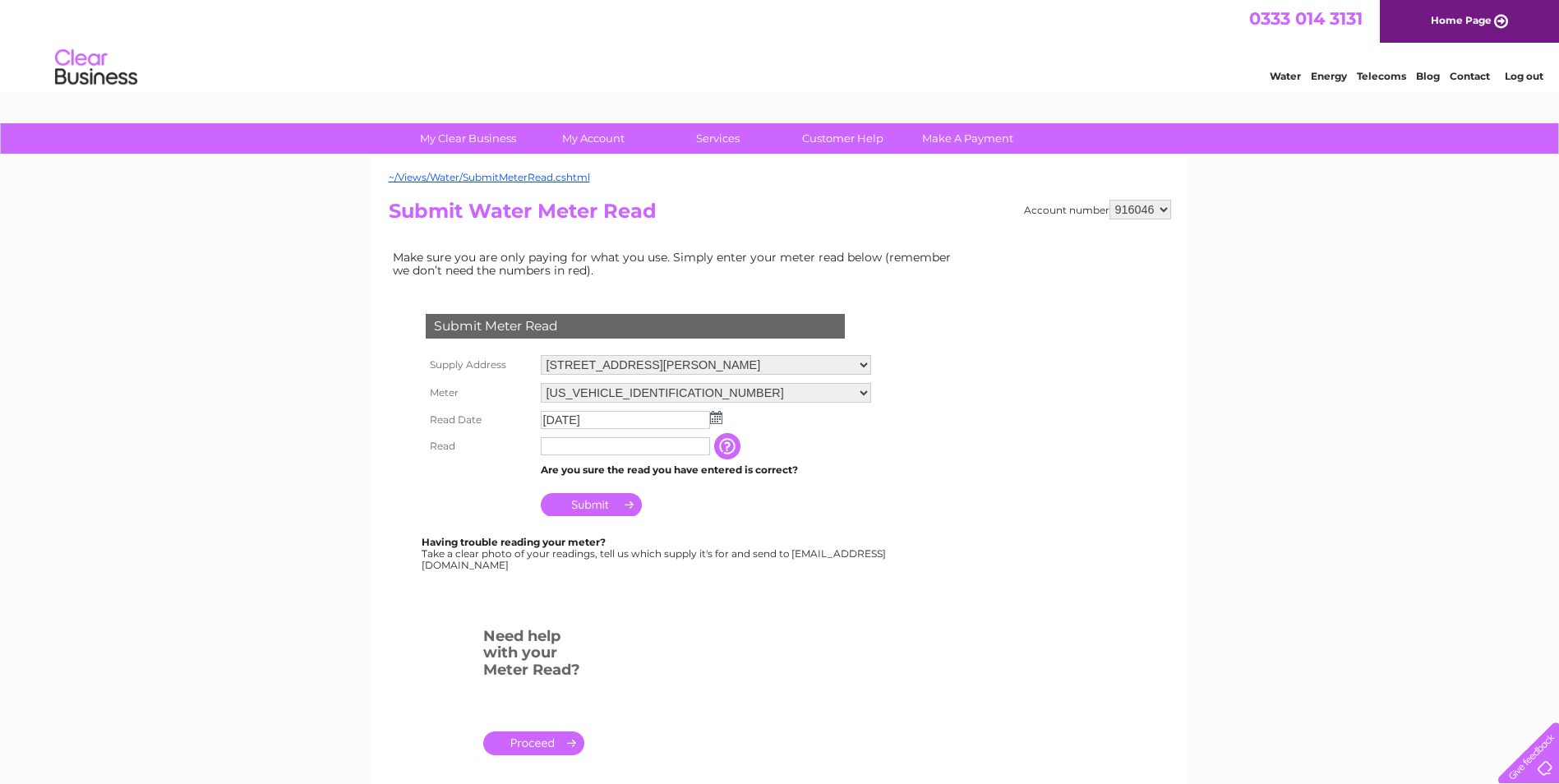
click at [579, 444] on input "text" at bounding box center [626, 446] width 170 height 18
type input "00125"
click at [587, 496] on input "Submit" at bounding box center [591, 504] width 101 height 23
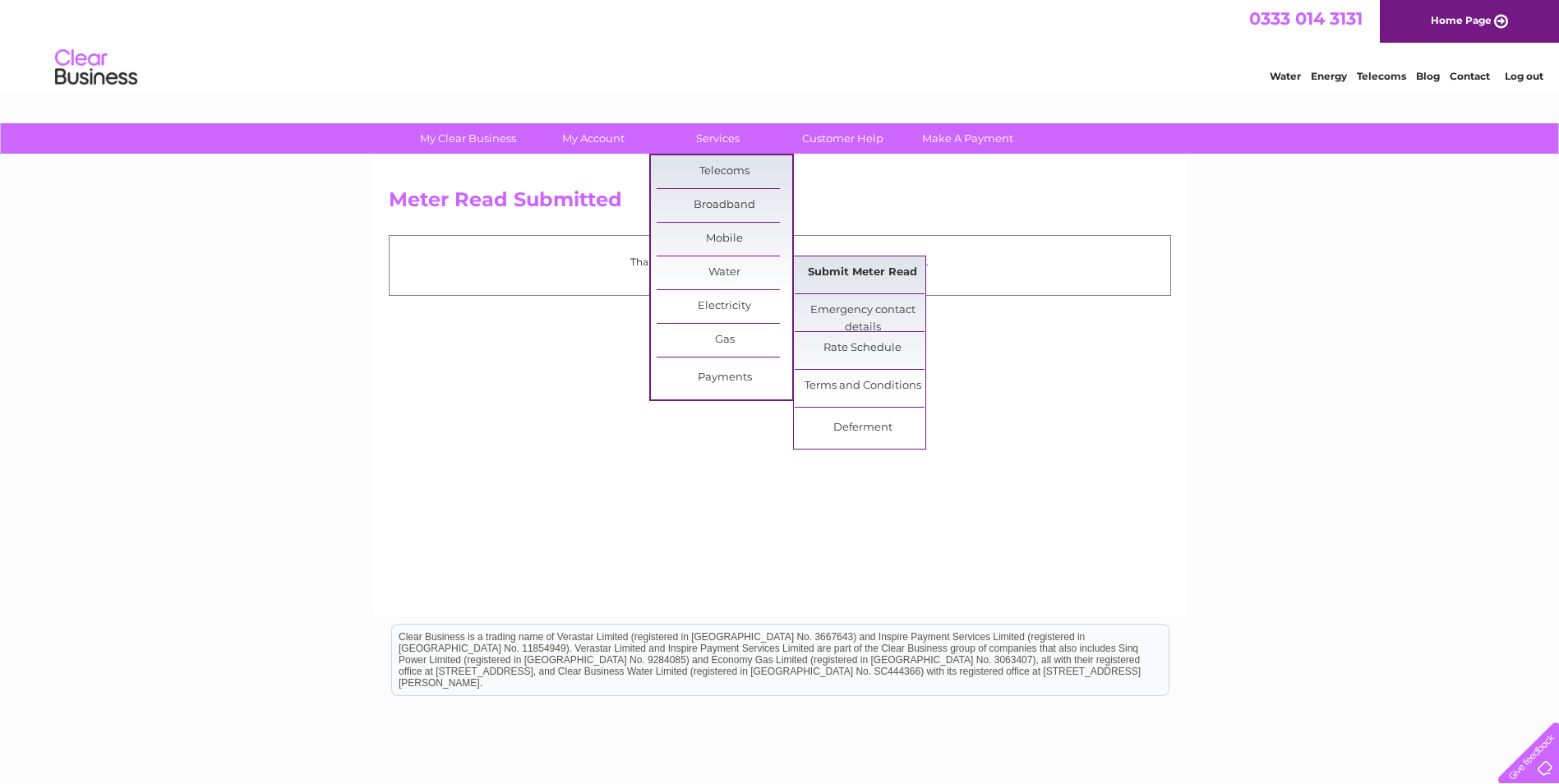
click at [858, 269] on link "Submit Meter Read" at bounding box center [862, 272] width 136 height 33
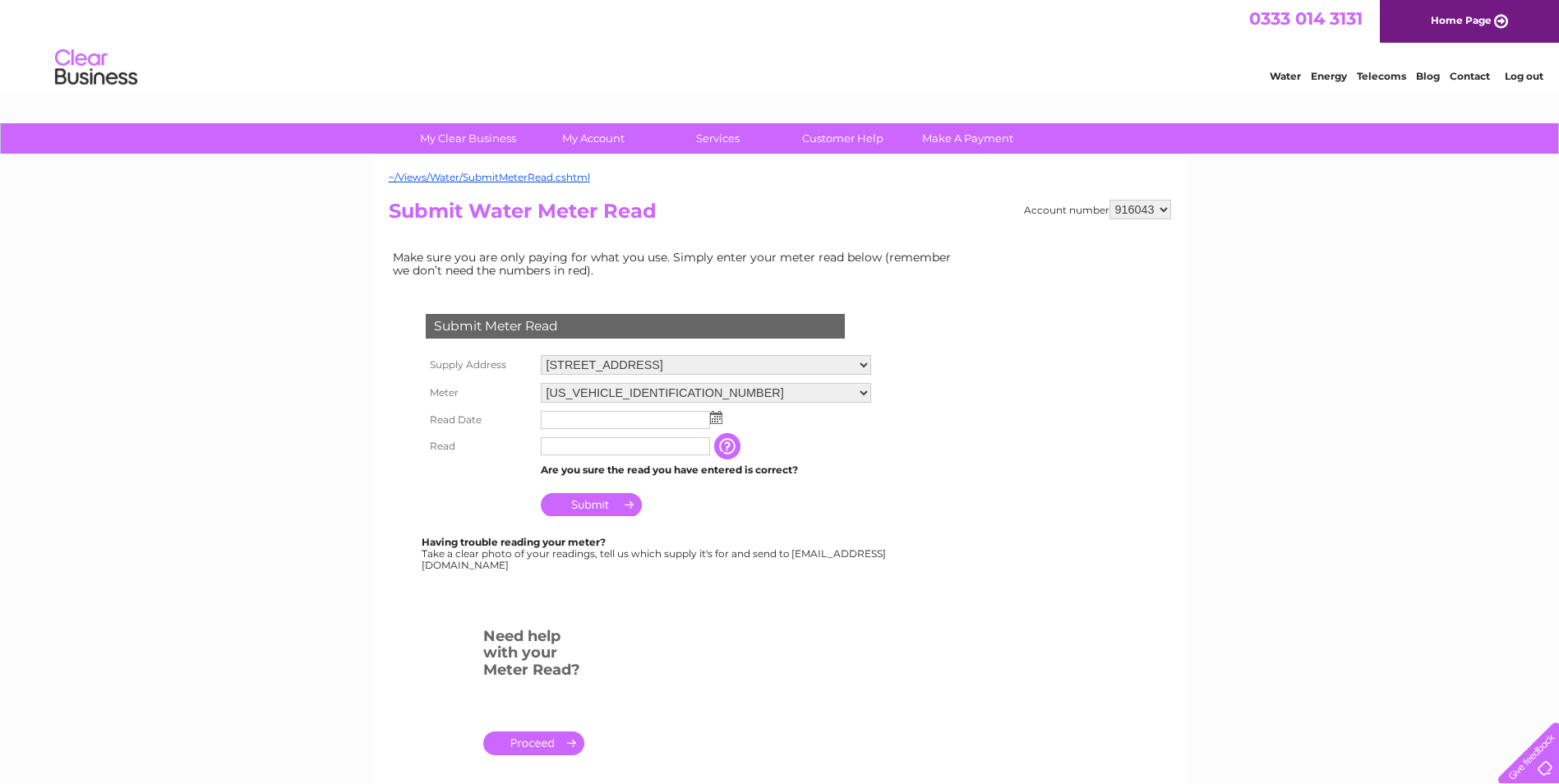
drag, startPoint x: 1145, startPoint y: 203, endPoint x: 1148, endPoint y: 217, distance: 14.3
click at [1145, 203] on select "916043 916044 916045 916046 916048" at bounding box center [1140, 209] width 61 height 20
select select "916048"
click at [1109, 200] on select "916043 916044 916045 916046 916048" at bounding box center [1140, 209] width 61 height 20
click at [711, 415] on img at bounding box center [715, 417] width 12 height 13
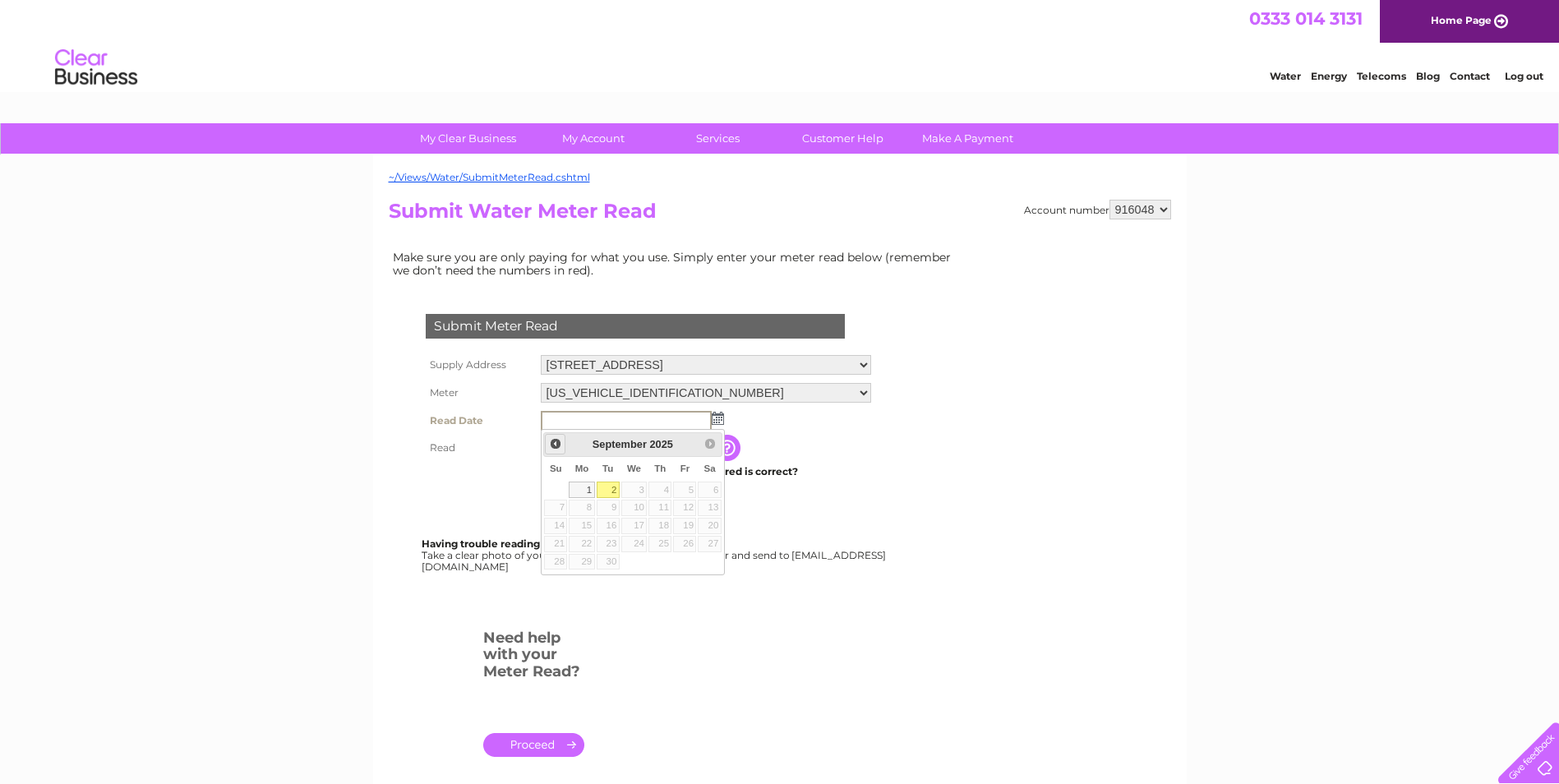
click at [551, 449] on span "Prev" at bounding box center [555, 444] width 13 height 13
click at [662, 559] on link "28" at bounding box center [660, 562] width 23 height 16
type input "2025/08/28"
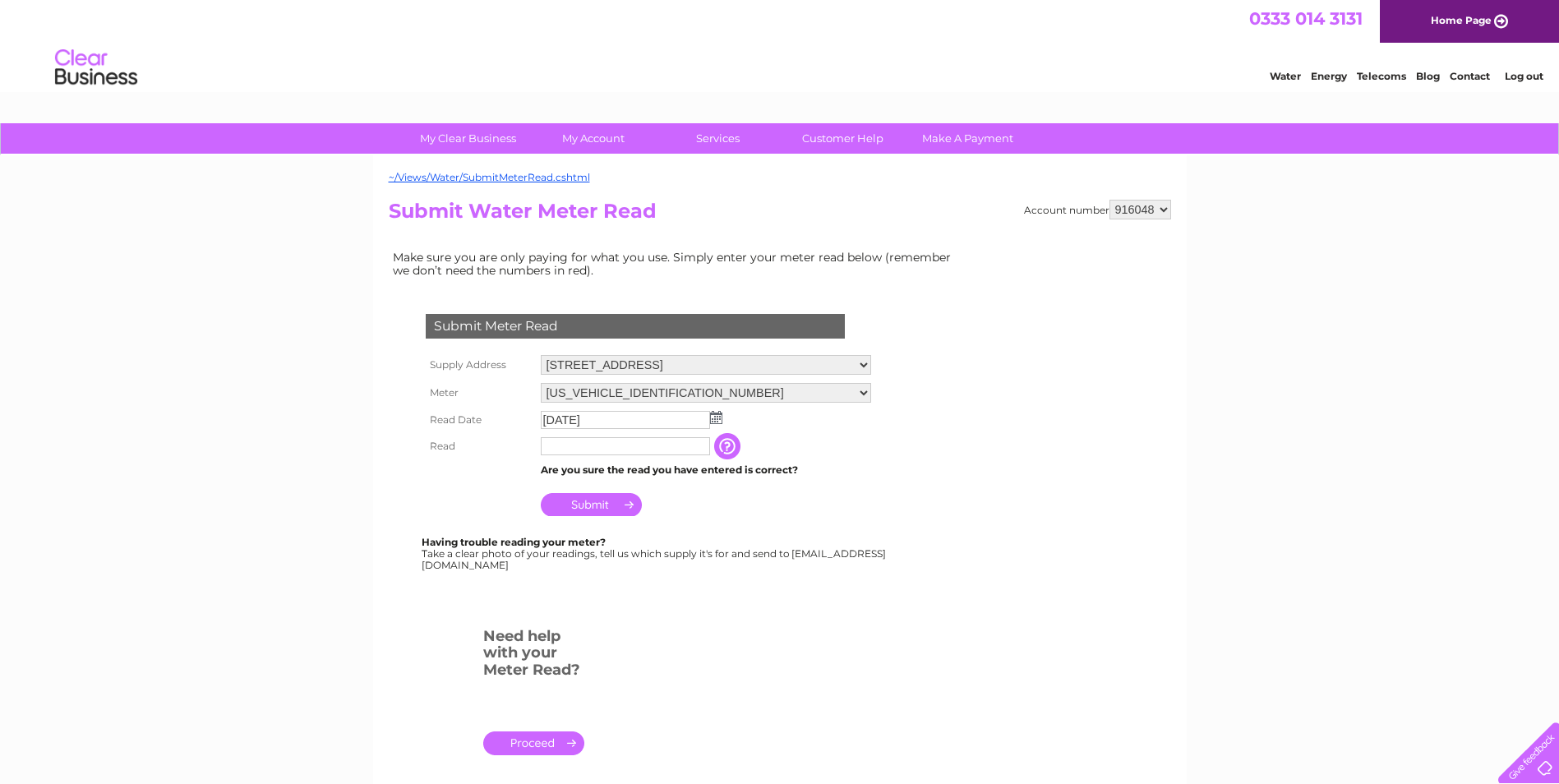
click at [605, 449] on input "text" at bounding box center [626, 446] width 170 height 18
type input "00512"
click at [509, 530] on div "Submit Meter Read Supply Address 44 North Street, Leven, Fife, KY8 4LY Meter 06…" at bounding box center [638, 434] width 500 height 274
click at [583, 500] on input "Submit" at bounding box center [591, 504] width 101 height 23
